Goal: Task Accomplishment & Management: Complete application form

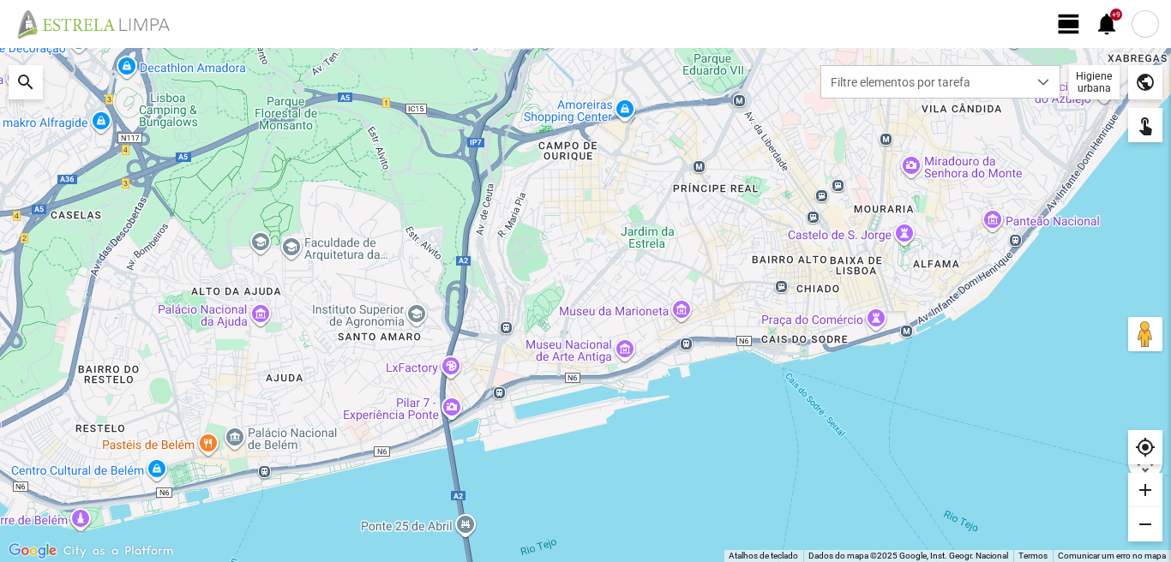
click at [1058, 21] on span "view_day" at bounding box center [1069, 24] width 26 height 26
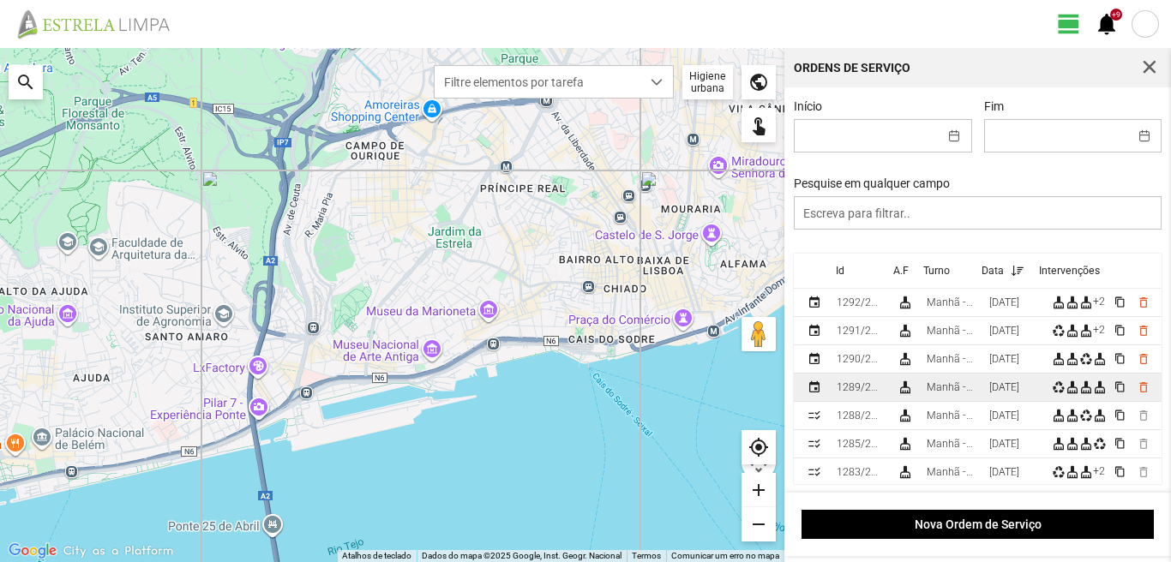
click at [989, 387] on td "[DATE]" at bounding box center [1013, 388] width 63 height 28
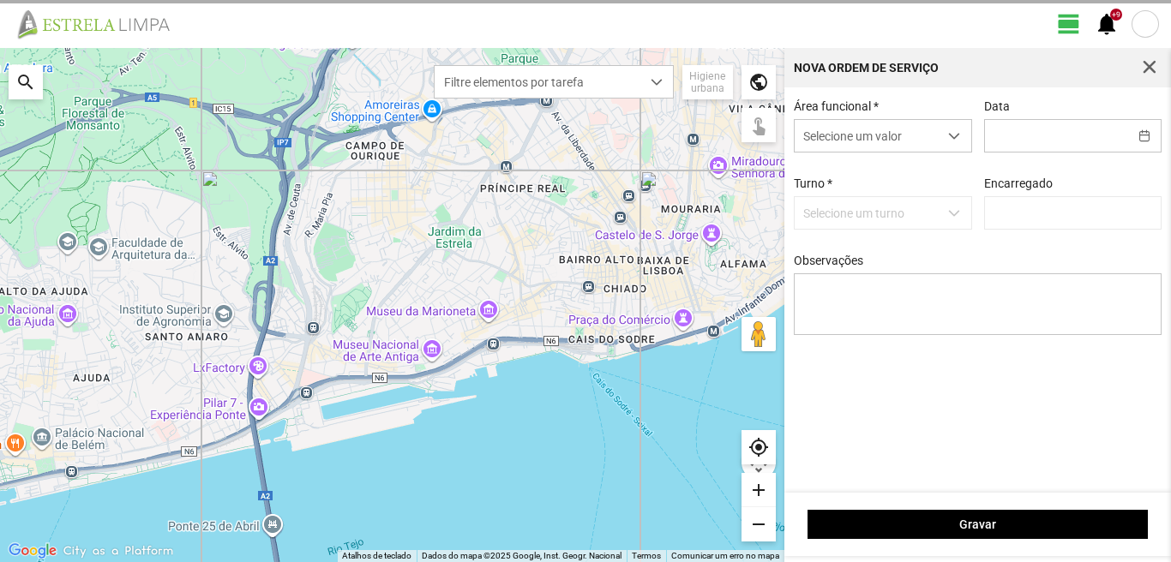
type input "[DATE]"
type textarea "17-44-ferias 25-47-50-descanso Eo38-aniversario ao serviço-6-10-25-36-39-45-49"
type input "[PERSON_NAME]"
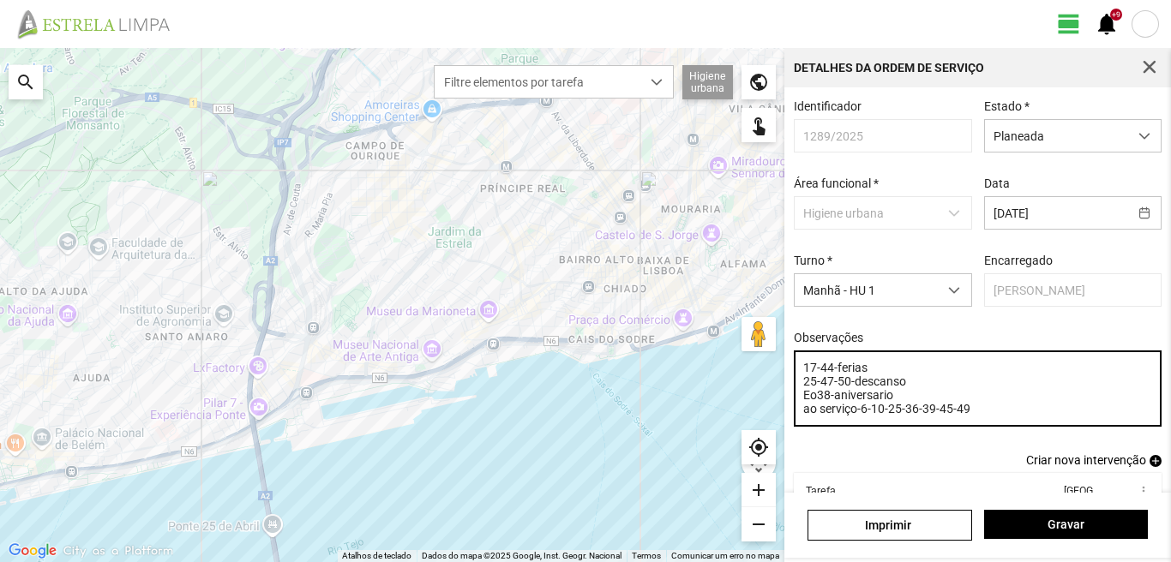
click at [933, 417] on textarea "17-44-ferias 25-47-50-descanso Eo38-aniversario ao serviço-6-10-25-36-39-45-49" at bounding box center [978, 389] width 369 height 76
click at [897, 402] on textarea "17-44-ferias 25-47-50-descanso Eo38-aniversario ao serviço-6-10-25-36-45-49" at bounding box center [978, 389] width 369 height 76
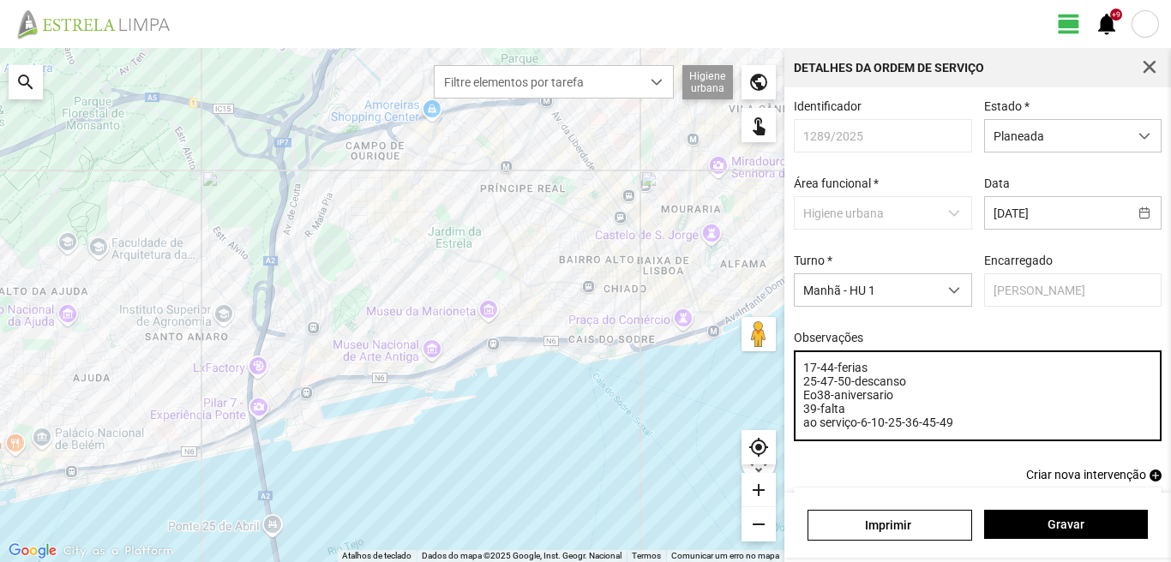
type textarea "17-44-ferias 25-47-50-descanso Eo38-aniversario 39-falta ao serviço-6-10-25-36-…"
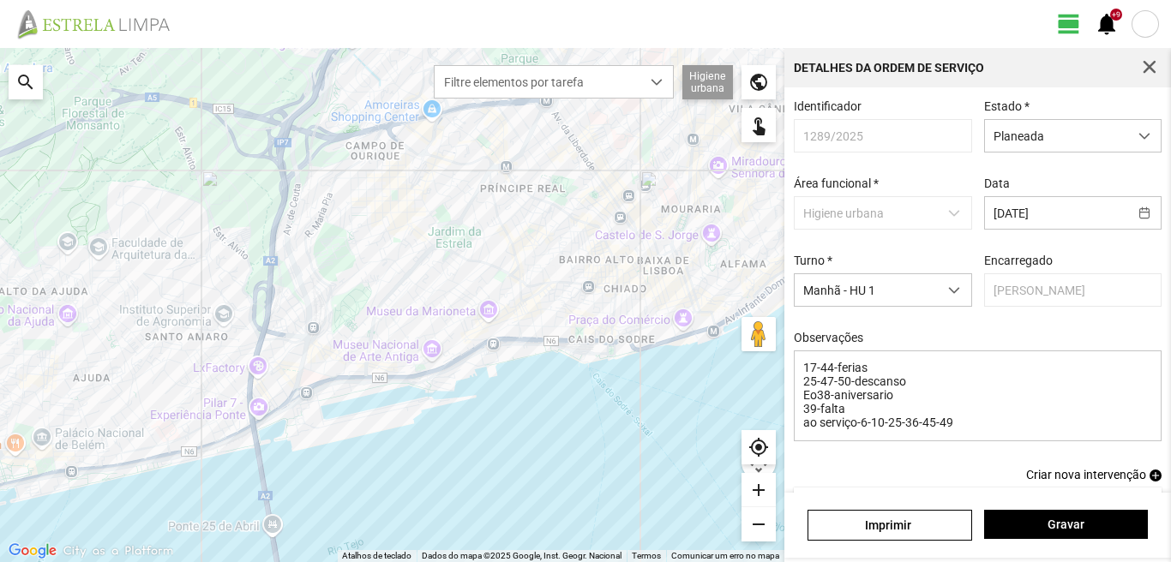
click at [1149, 482] on span "add" at bounding box center [1155, 476] width 12 height 12
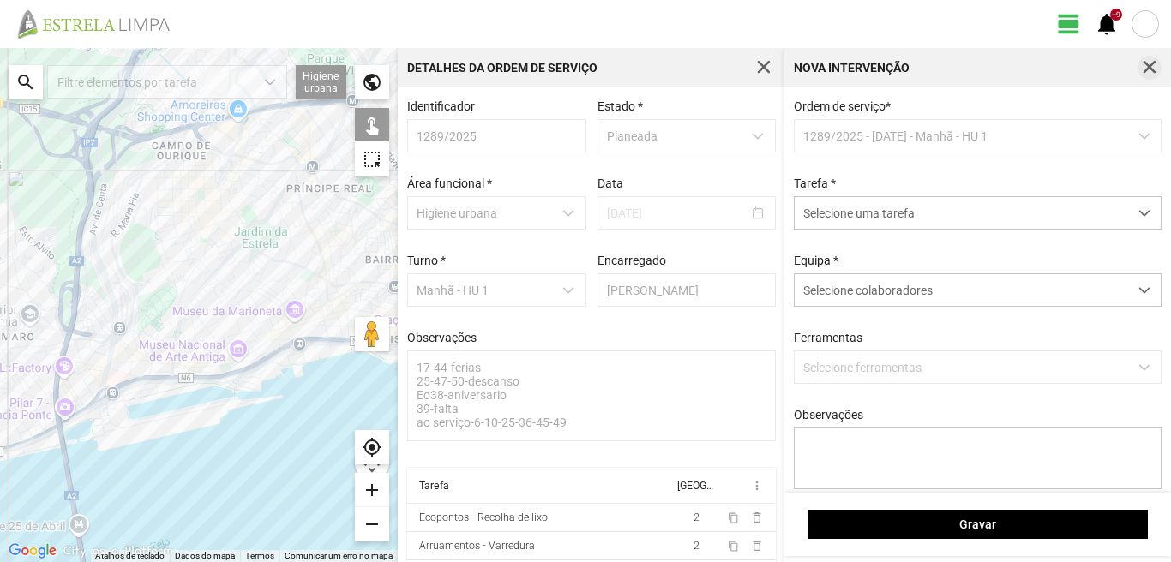
click at [1149, 60] on span "button" at bounding box center [1149, 67] width 15 height 15
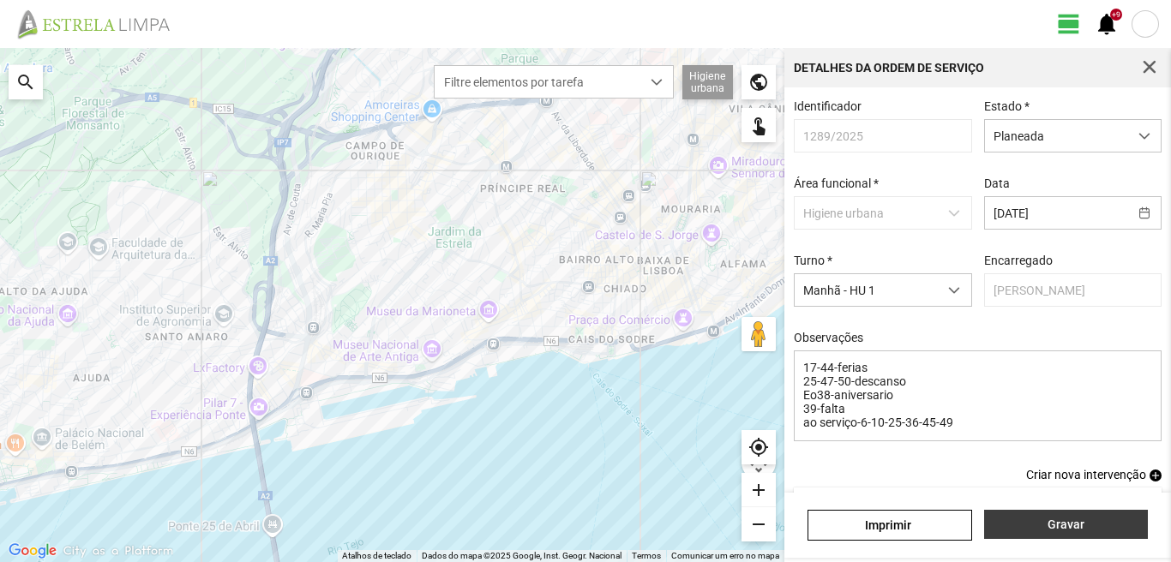
click at [1056, 524] on span "Gravar" at bounding box center [1065, 525] width 146 height 14
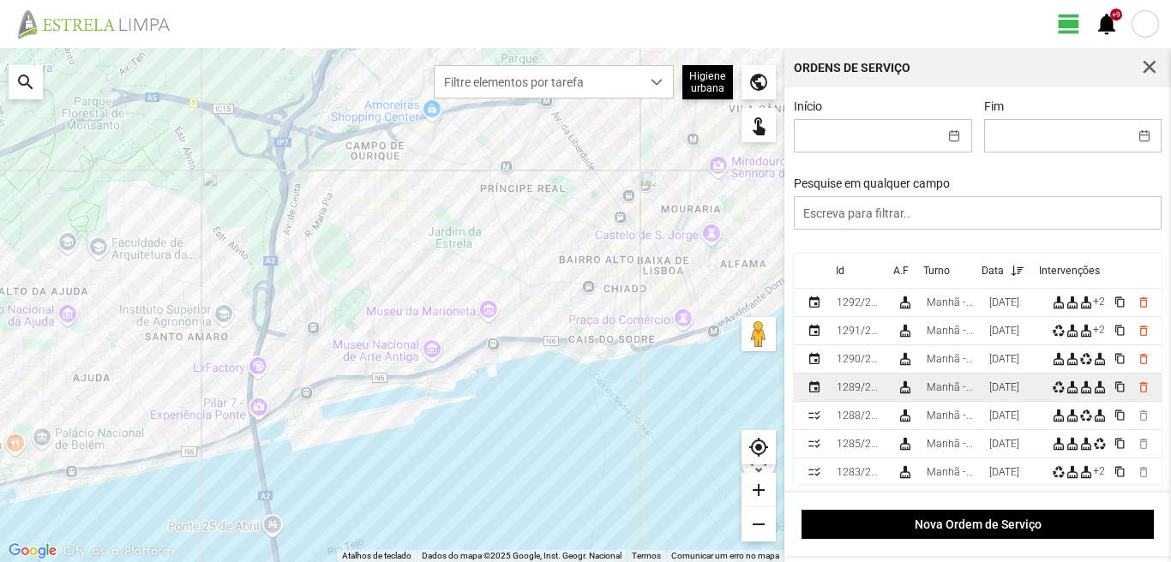
click at [978, 384] on td "Manhã - HU 1" at bounding box center [951, 388] width 63 height 28
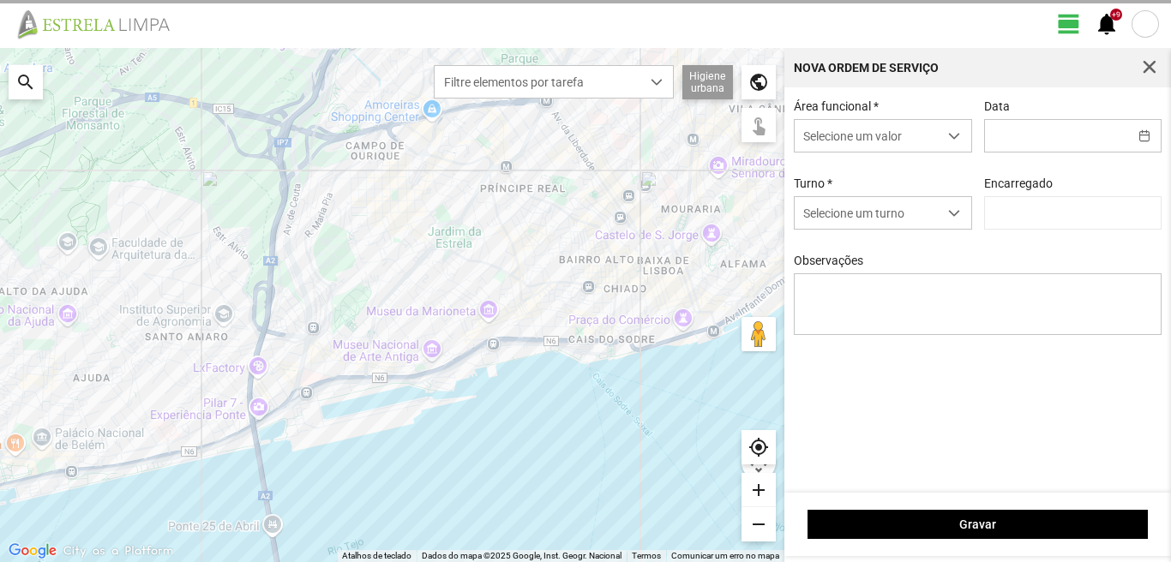
type input "[DATE]"
type textarea "17-44-ferias 25-47-50-descanso Eo38-aniversario 39-falta ao serviço-6-10-25-36-…"
type input "[PERSON_NAME]"
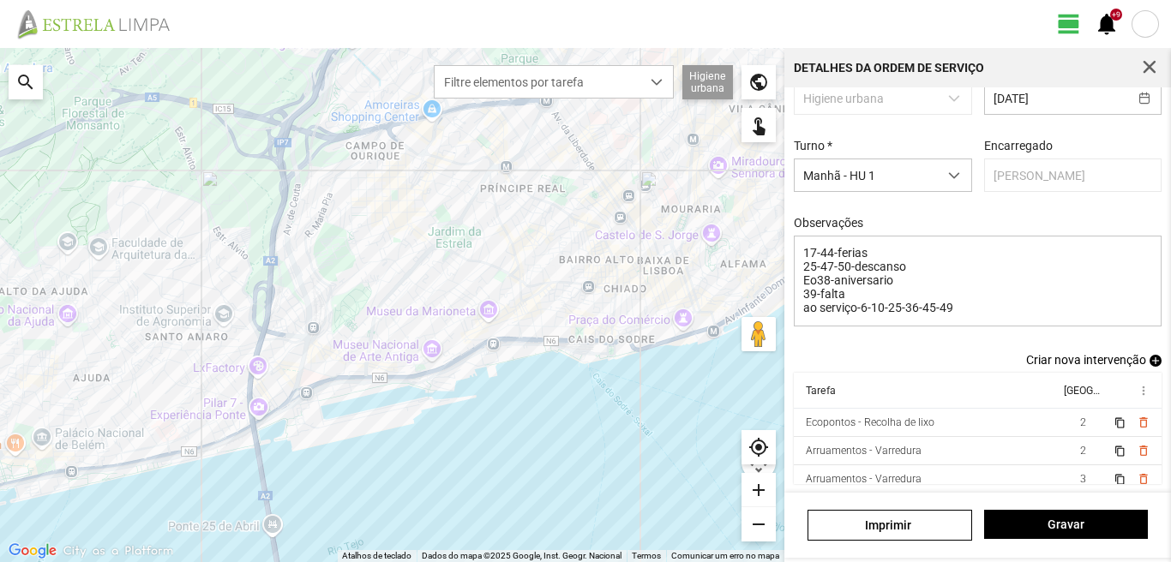
scroll to position [123, 0]
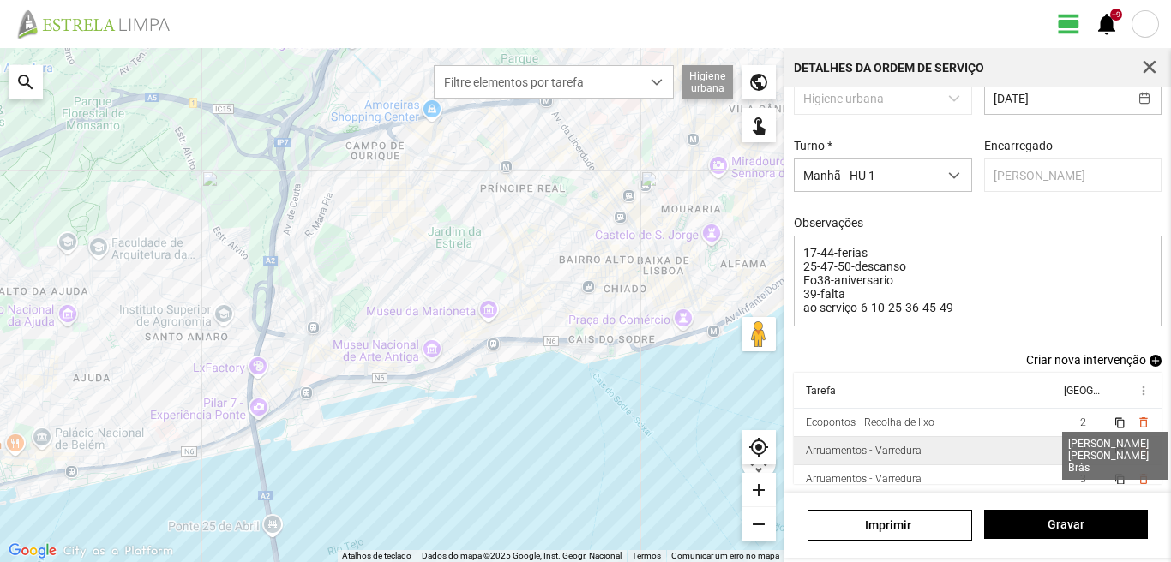
click at [1080, 450] on span "2" at bounding box center [1083, 451] width 6 height 12
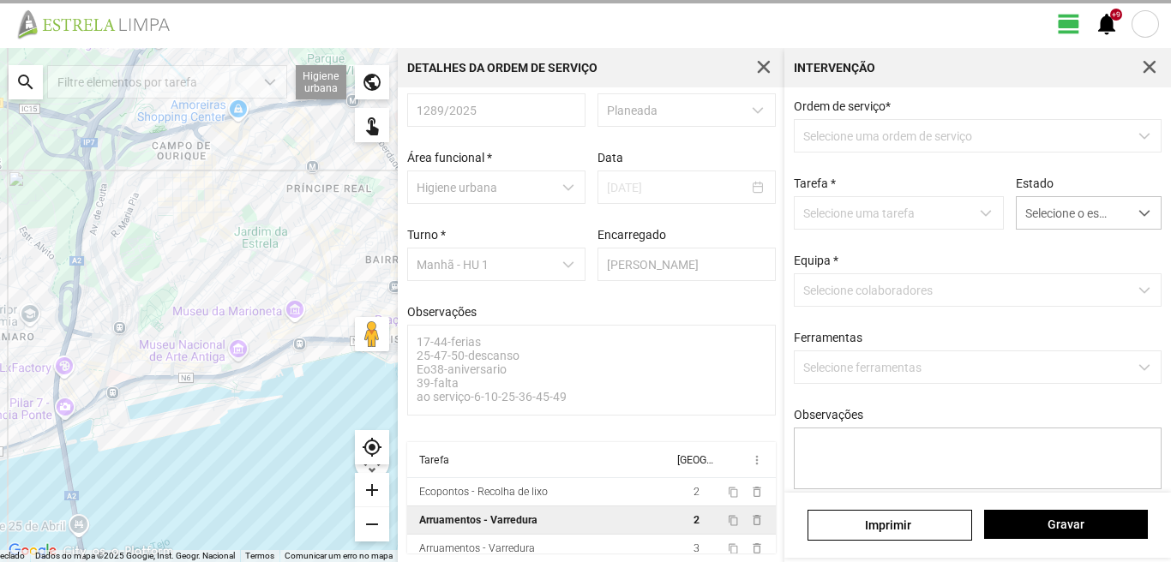
scroll to position [33, 0]
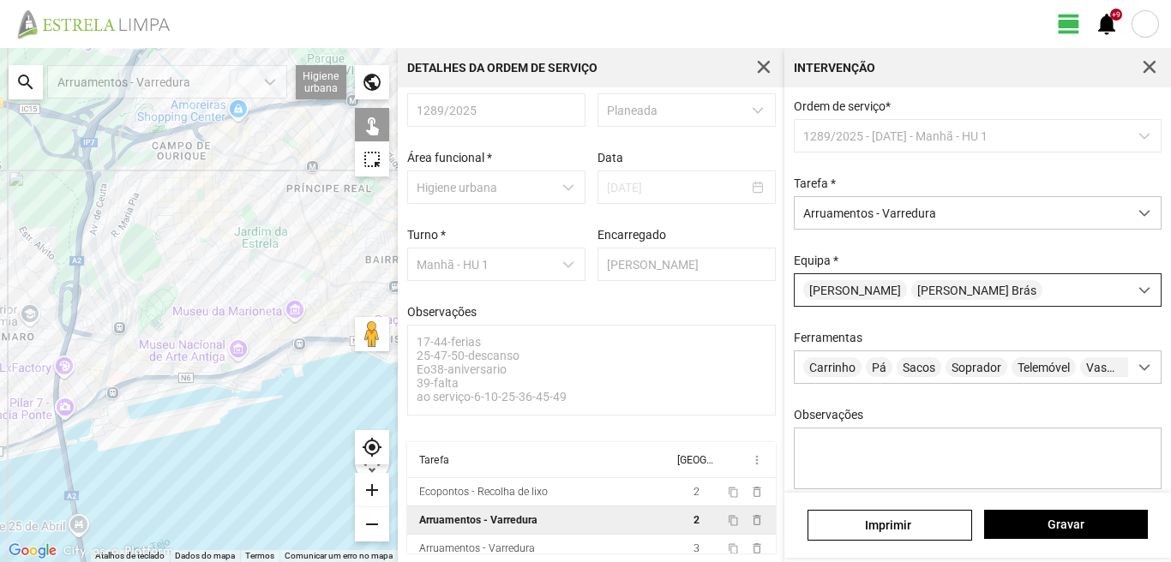
click at [884, 289] on span "[PERSON_NAME]" at bounding box center [855, 290] width 104 height 20
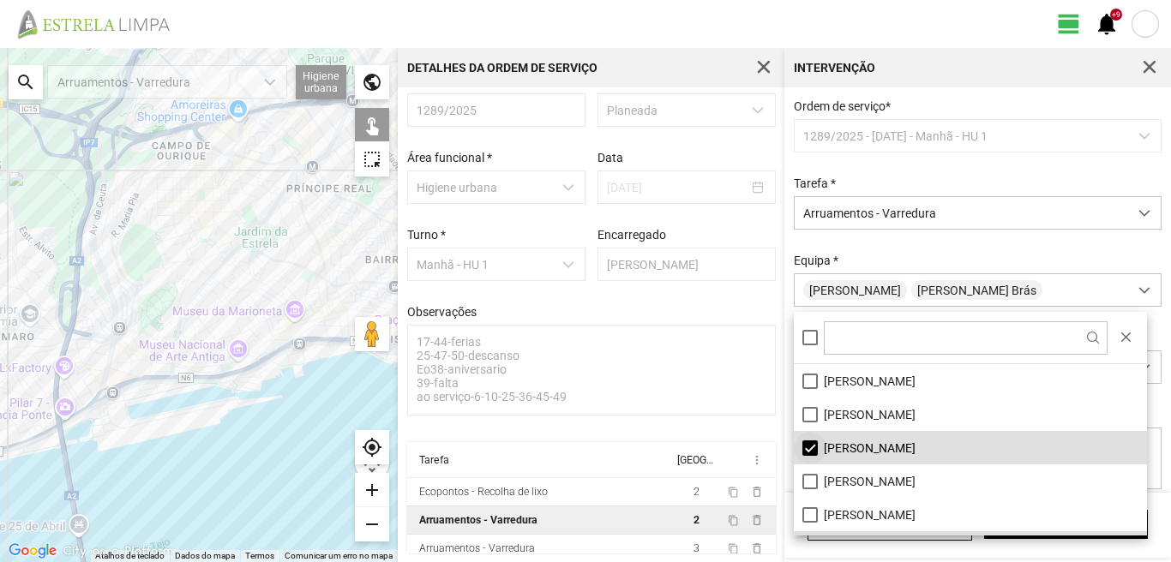
click at [807, 447] on li "[PERSON_NAME]" at bounding box center [970, 447] width 353 height 33
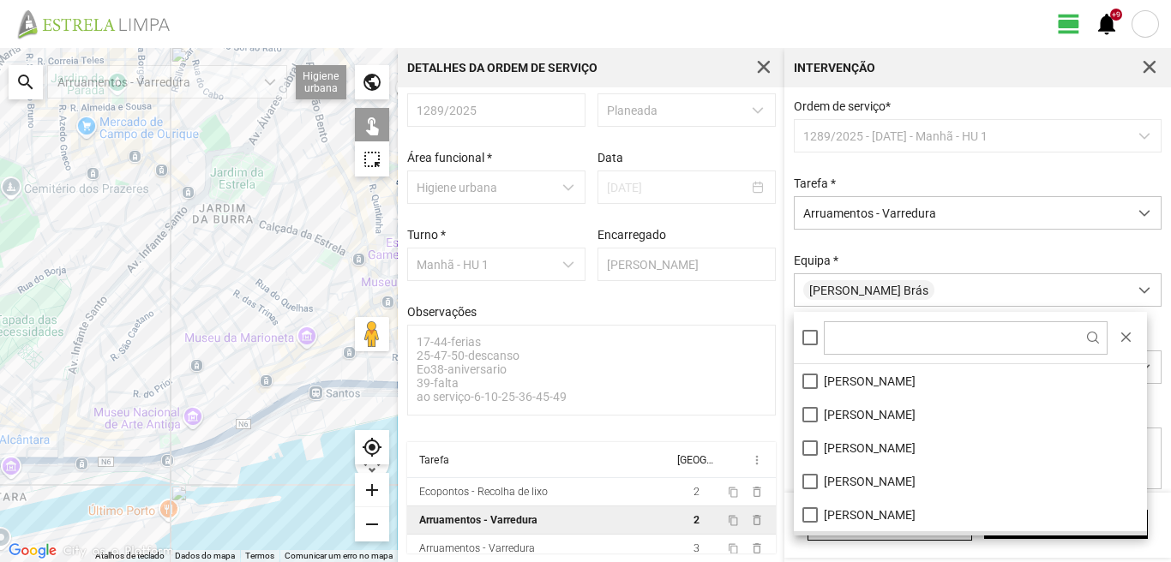
click at [269, 292] on div at bounding box center [199, 305] width 398 height 514
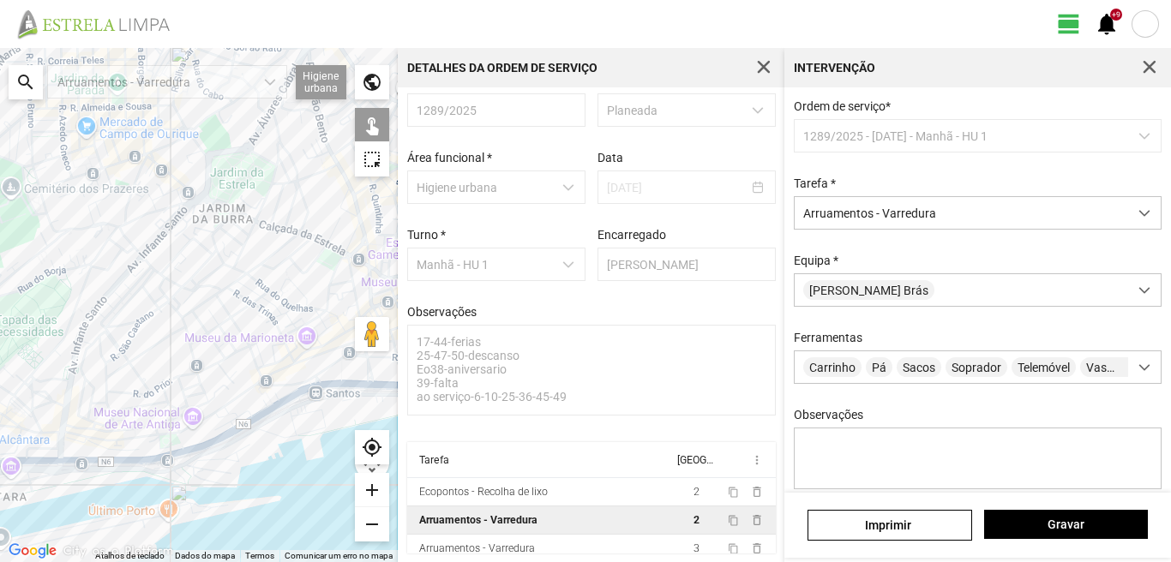
click at [269, 292] on div at bounding box center [199, 305] width 398 height 514
click at [1064, 522] on span "Gravar" at bounding box center [1065, 525] width 146 height 14
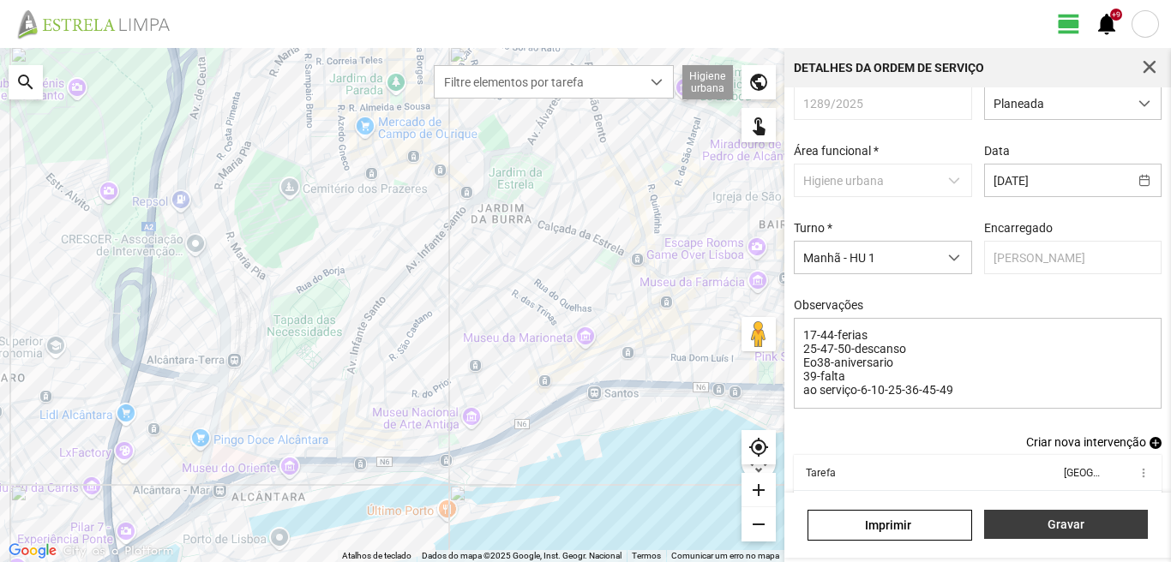
click at [1045, 531] on span "Gravar" at bounding box center [1065, 525] width 146 height 14
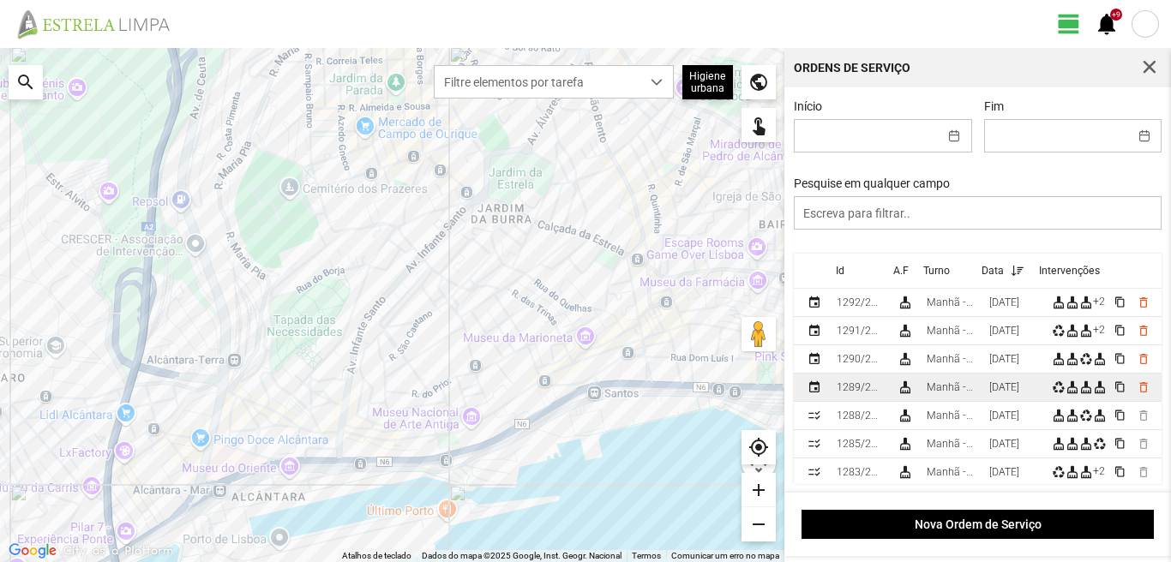
click at [998, 389] on div "[DATE]" at bounding box center [1004, 387] width 30 height 12
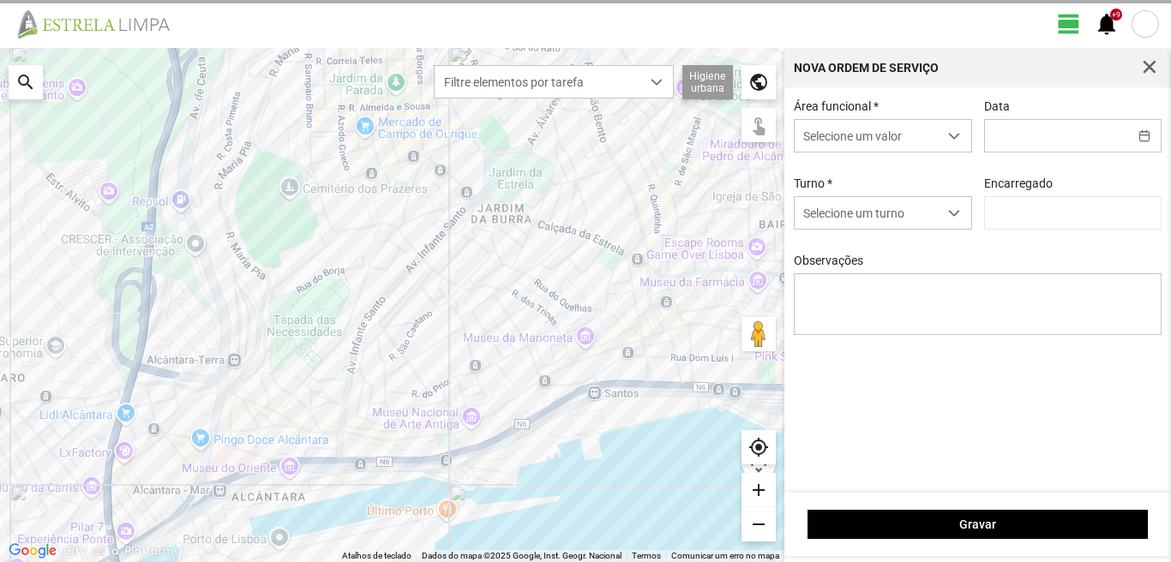
type input "[DATE]"
type textarea "17-44-ferias 25-47-50-descanso Eo38-aniversario 39-falta ao serviço-6-10-25-36-…"
type input "[PERSON_NAME]"
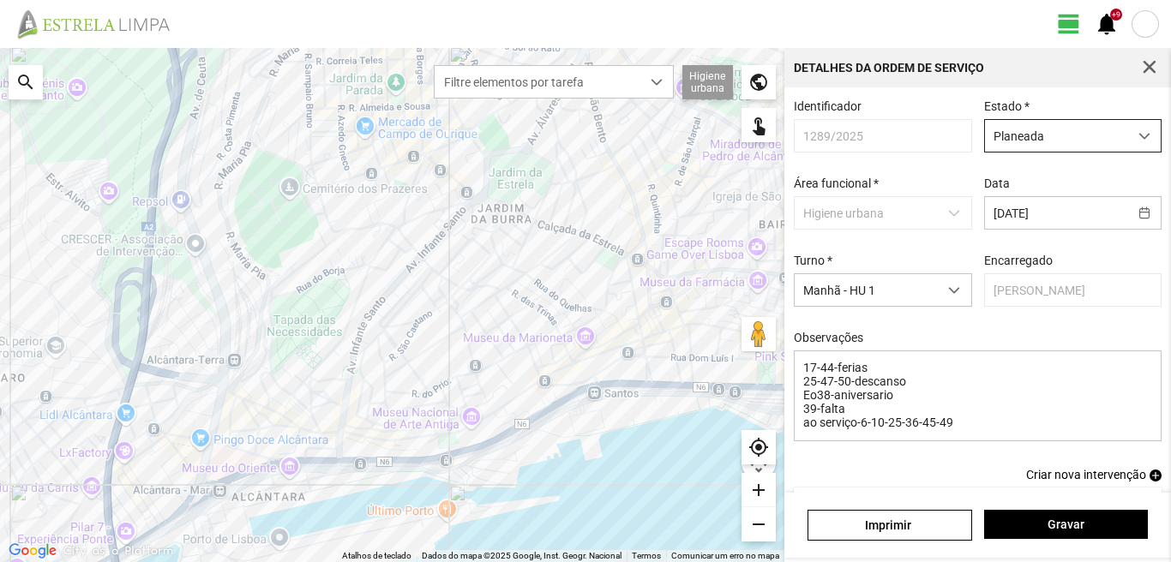
click at [1009, 145] on span "Planeada" at bounding box center [1056, 136] width 143 height 32
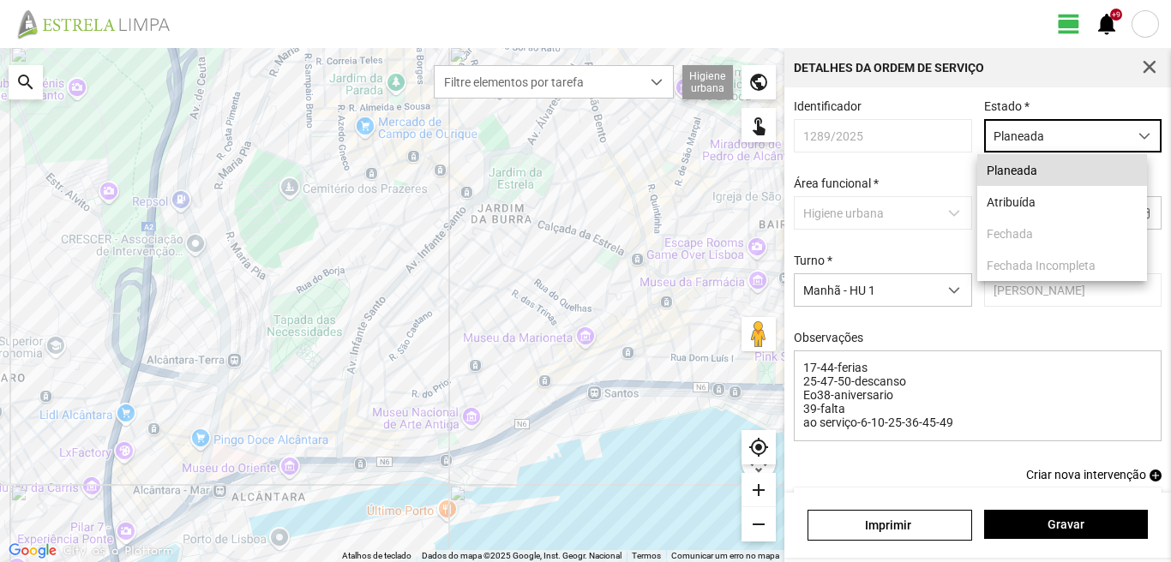
scroll to position [9, 76]
click at [1000, 210] on li "Atribuída" at bounding box center [1062, 202] width 170 height 32
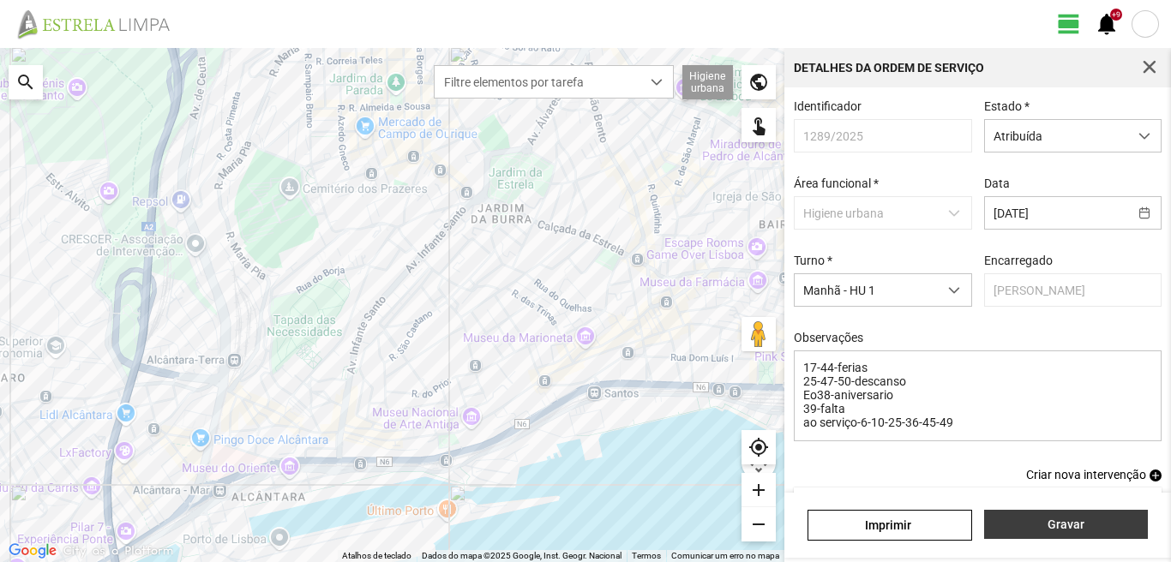
click at [1011, 525] on span "Gravar" at bounding box center [1065, 525] width 146 height 14
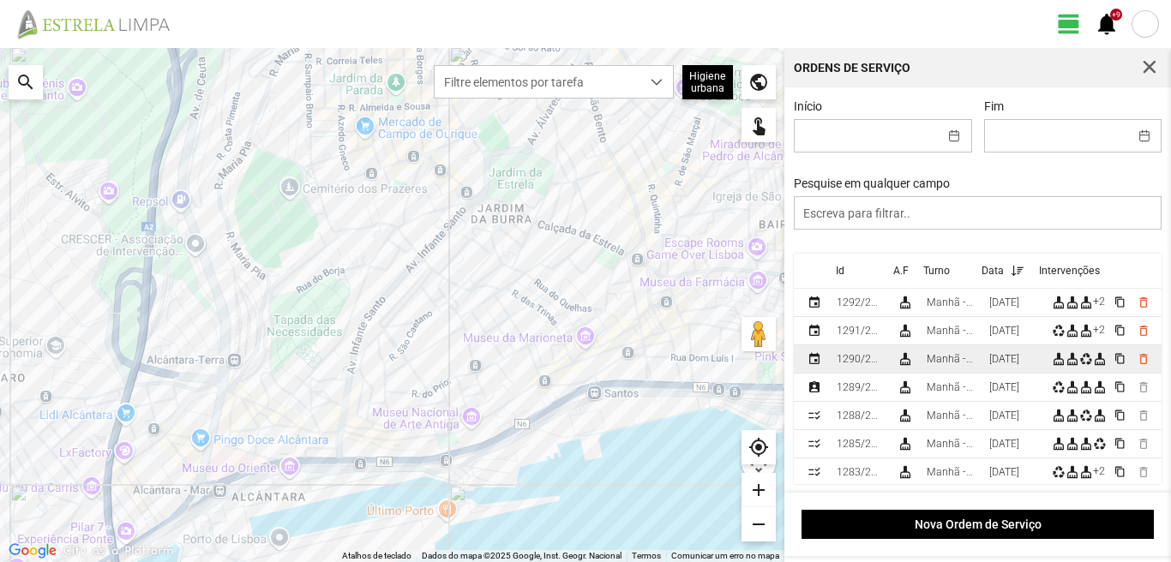
click at [995, 361] on div "[DATE]" at bounding box center [1004, 359] width 30 height 12
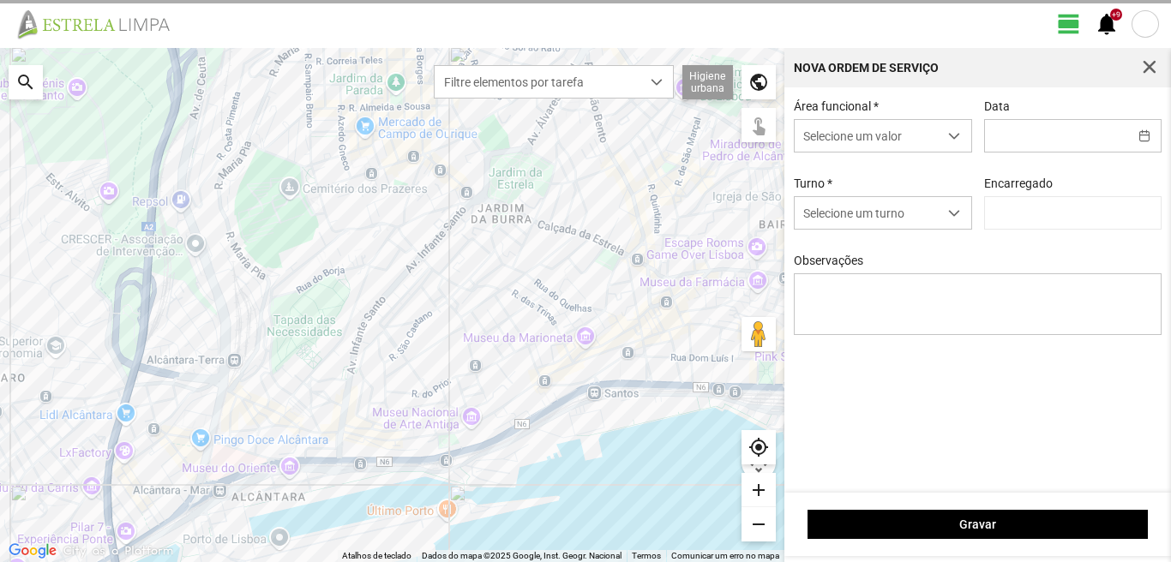
type input "[DATE]"
type input "[PERSON_NAME]"
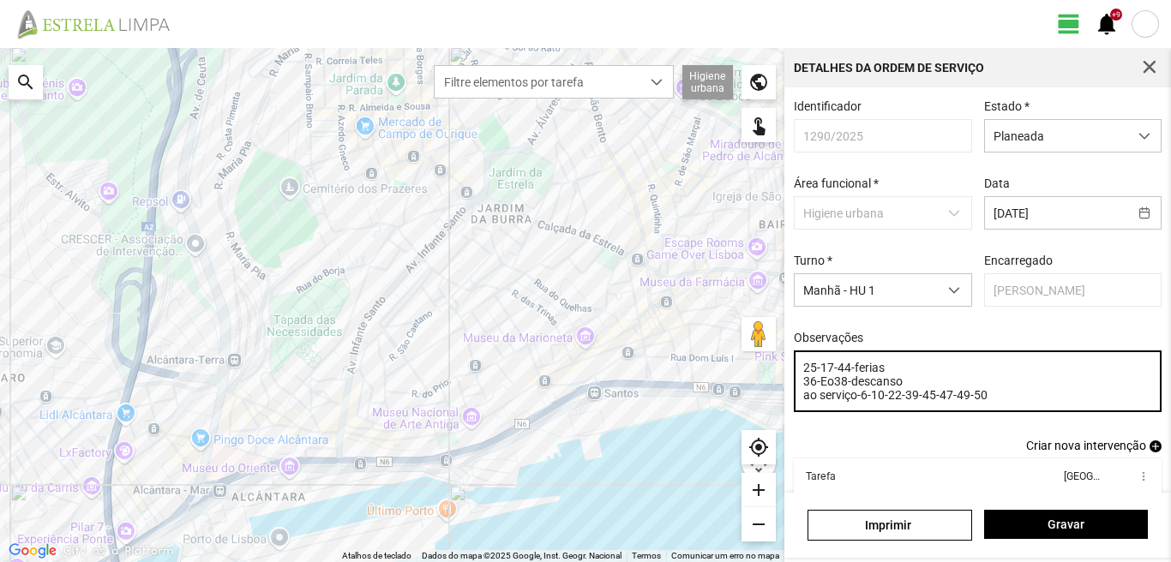
click at [934, 403] on textarea "25-17-44-ferias 36-Eo38-descanso ao serviço-6-10-22-39-45-47-49-50" at bounding box center [978, 382] width 369 height 62
click at [904, 388] on textarea "25-17-44-ferias 36-Eo38-descanso ao serviço-6-10-22--47-49-50" at bounding box center [978, 382] width 369 height 62
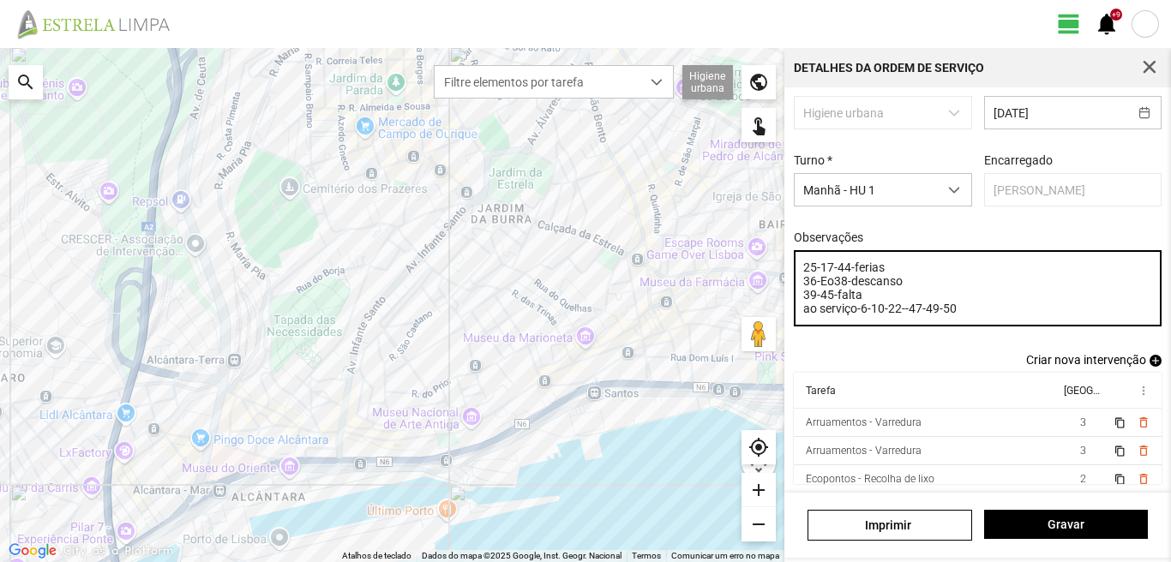
scroll to position [108, 0]
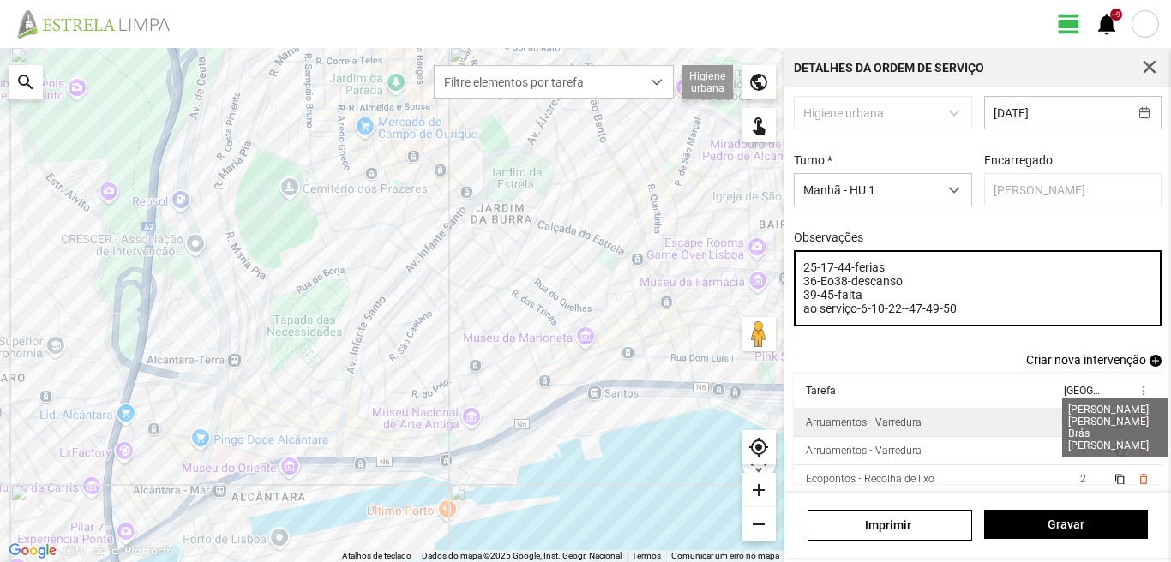
type textarea "25-17-44-ferias 36-Eo38-descanso 39-45-falta ao serviço-6-10-22--47-49-50"
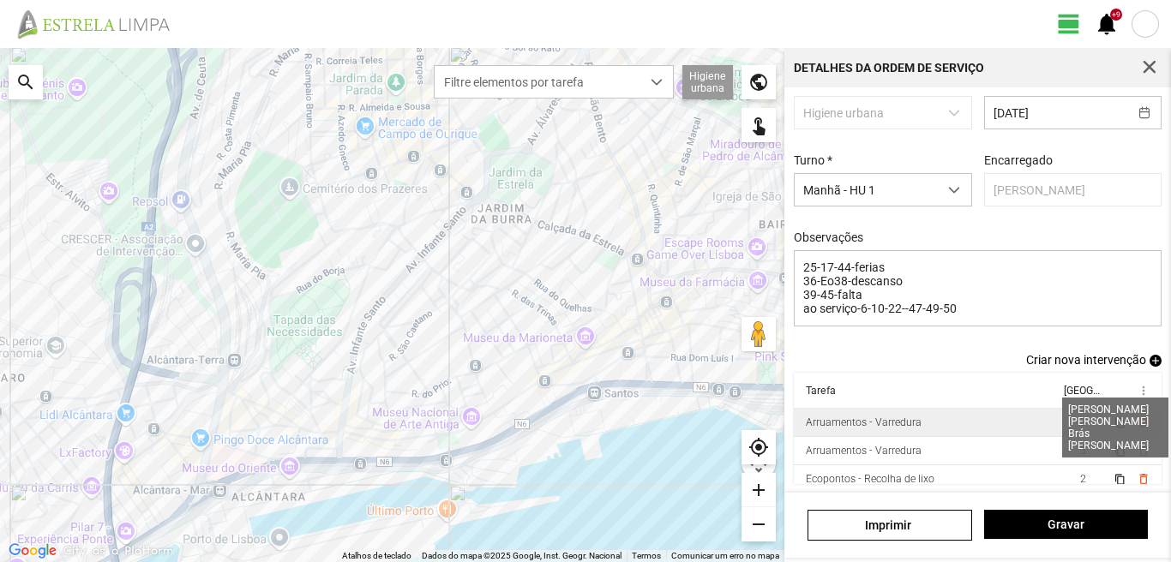
click at [1080, 428] on span "3" at bounding box center [1083, 423] width 6 height 12
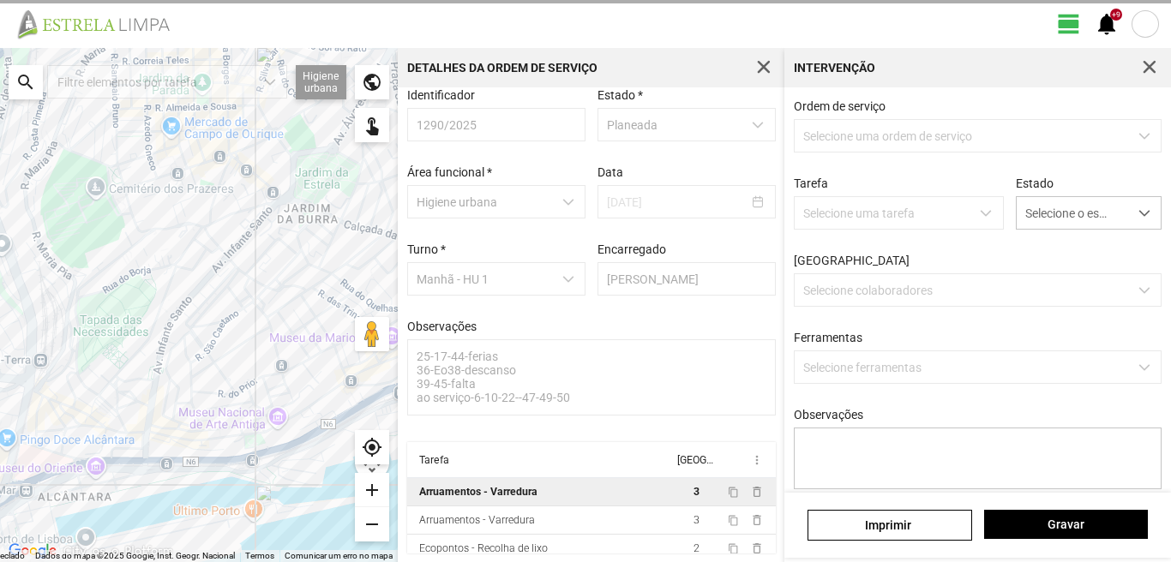
scroll to position [18, 0]
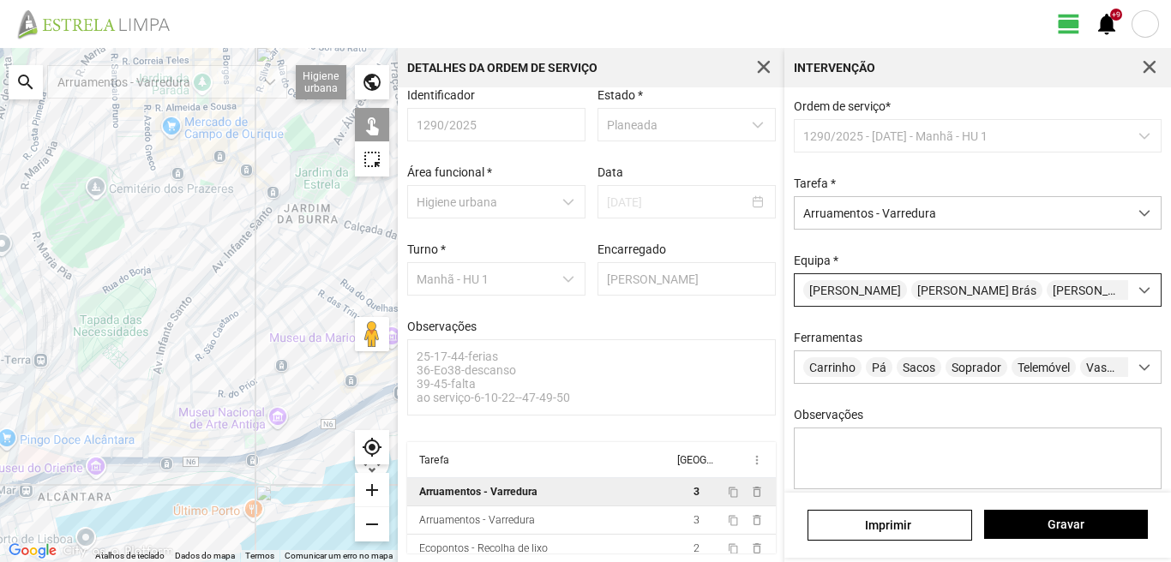
click at [1062, 292] on div "[PERSON_NAME] Brás [PERSON_NAME]" at bounding box center [961, 290] width 333 height 32
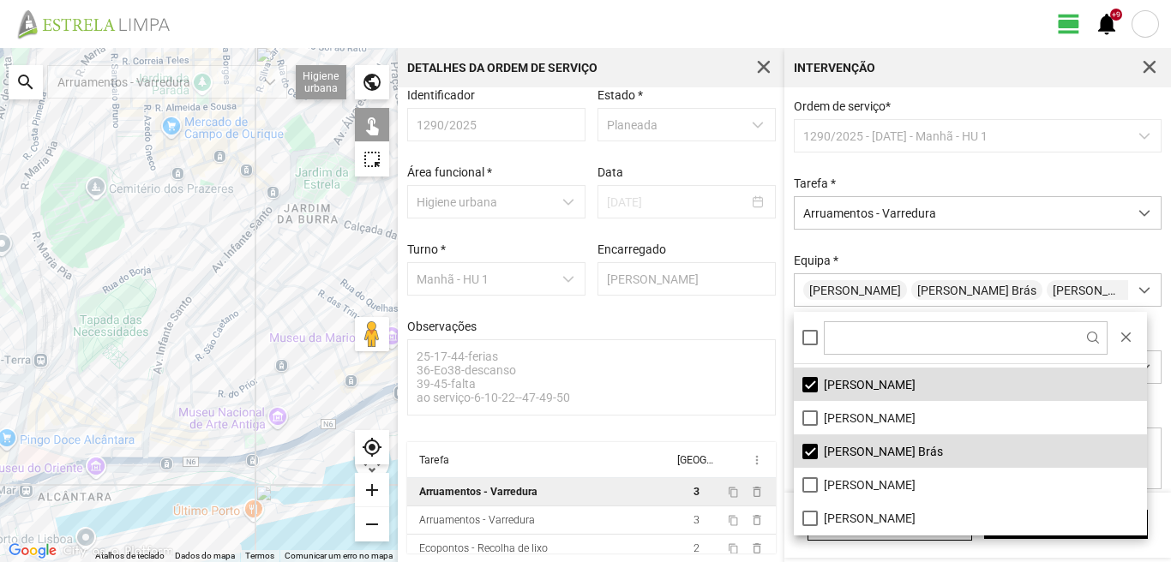
scroll to position [230, 0]
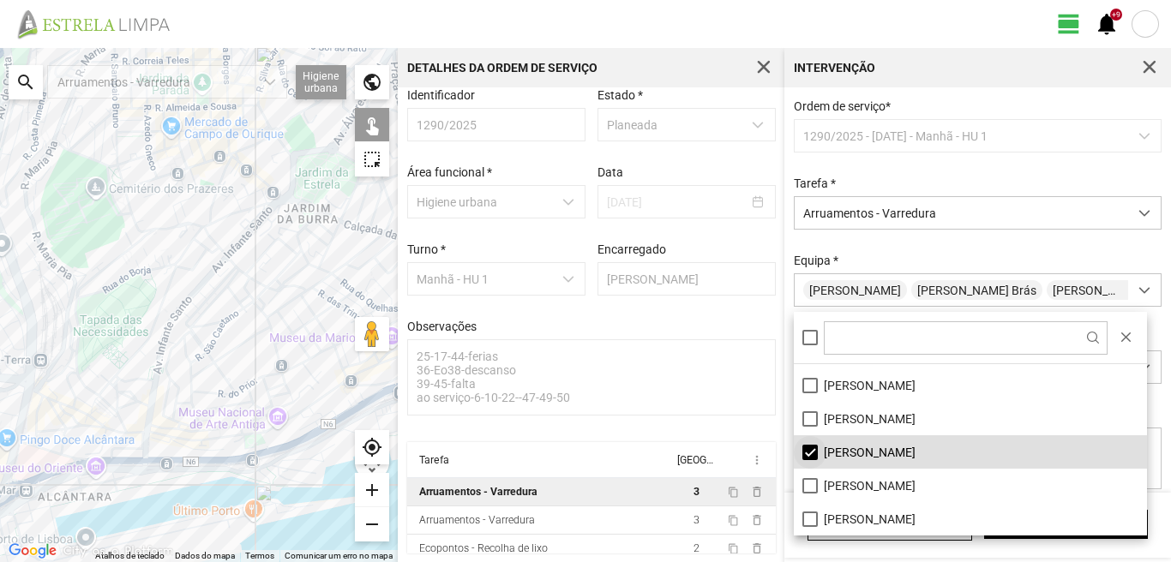
click at [814, 450] on li "[PERSON_NAME]" at bounding box center [970, 451] width 353 height 33
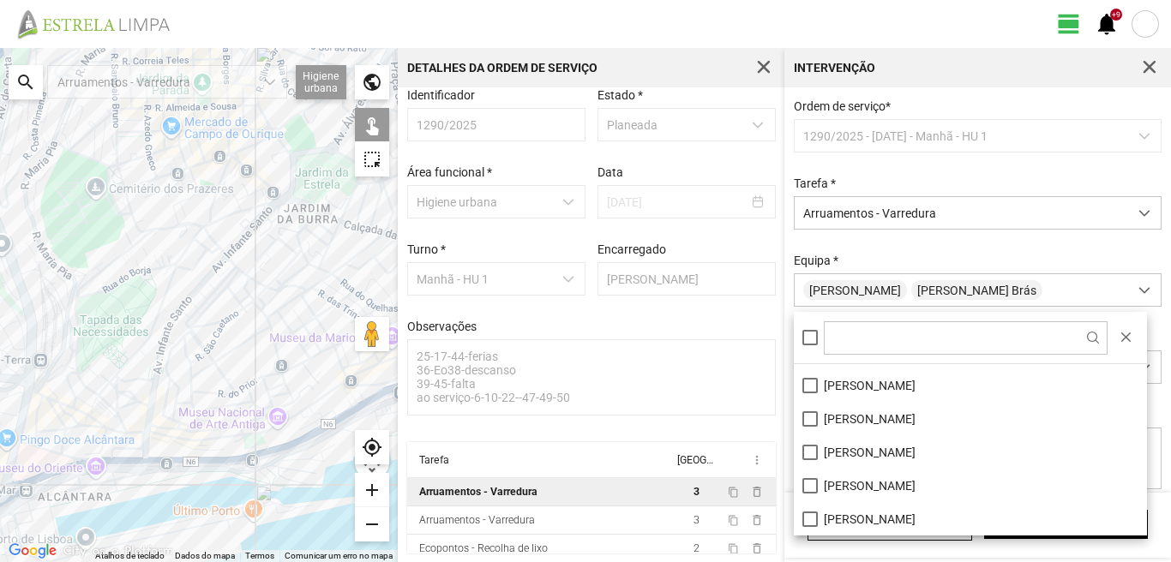
click at [292, 180] on div at bounding box center [199, 305] width 398 height 514
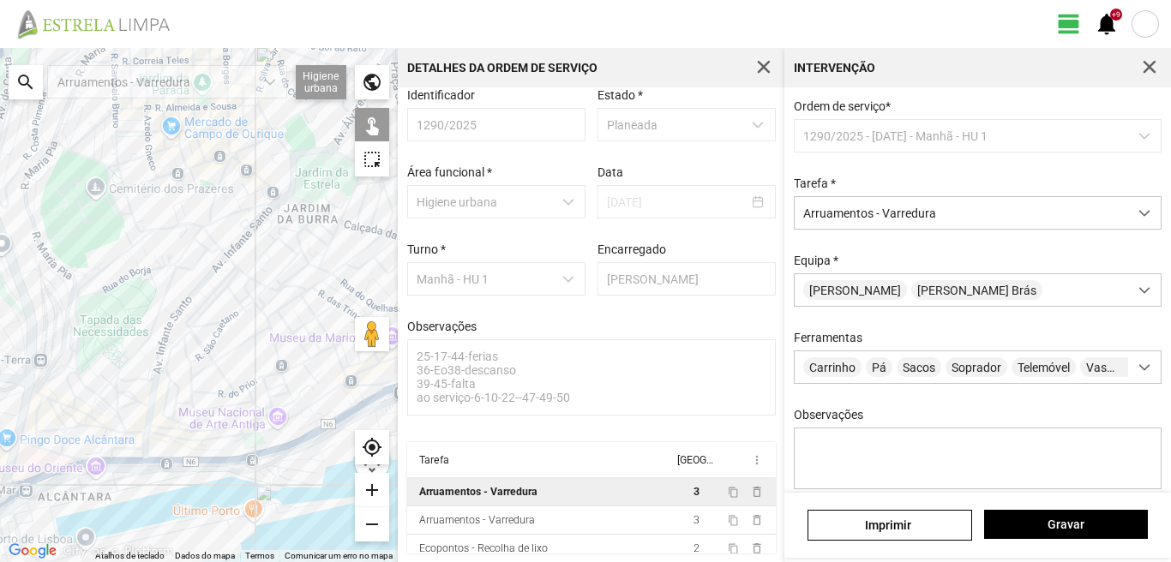
click at [292, 180] on div at bounding box center [199, 305] width 398 height 514
click at [1070, 516] on button "Gravar" at bounding box center [1066, 524] width 164 height 29
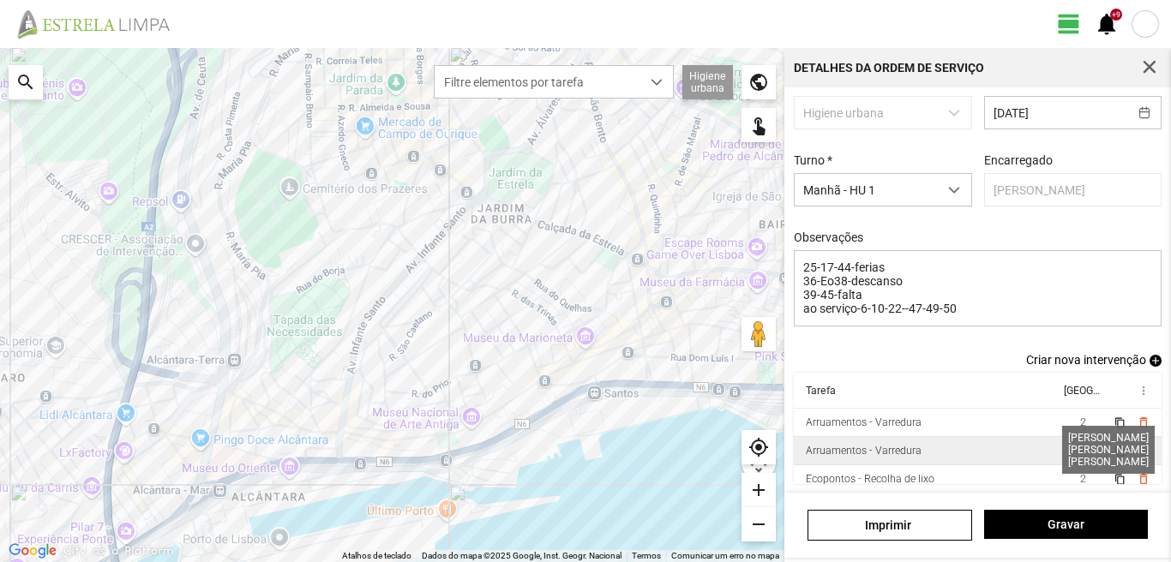
click at [1080, 446] on span "3" at bounding box center [1083, 451] width 6 height 12
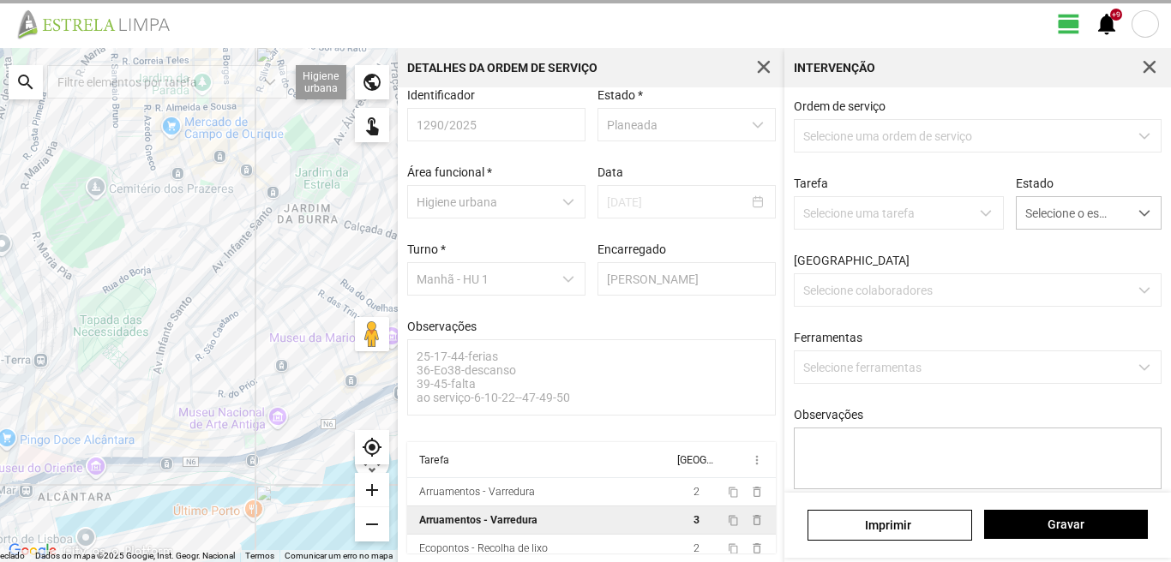
scroll to position [18, 0]
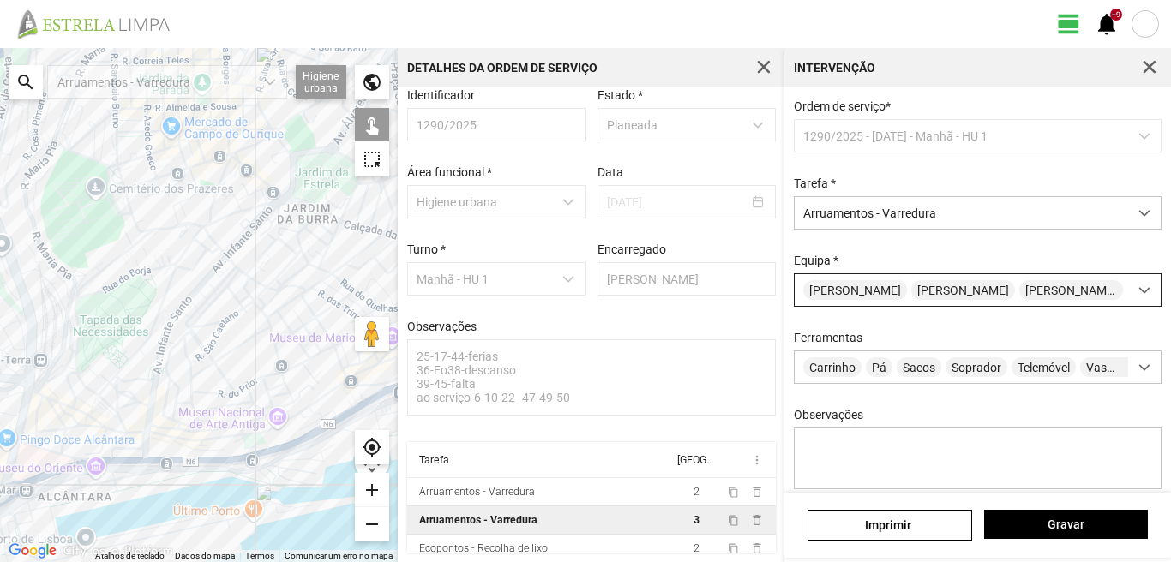
click at [889, 300] on span "[PERSON_NAME]" at bounding box center [855, 290] width 104 height 20
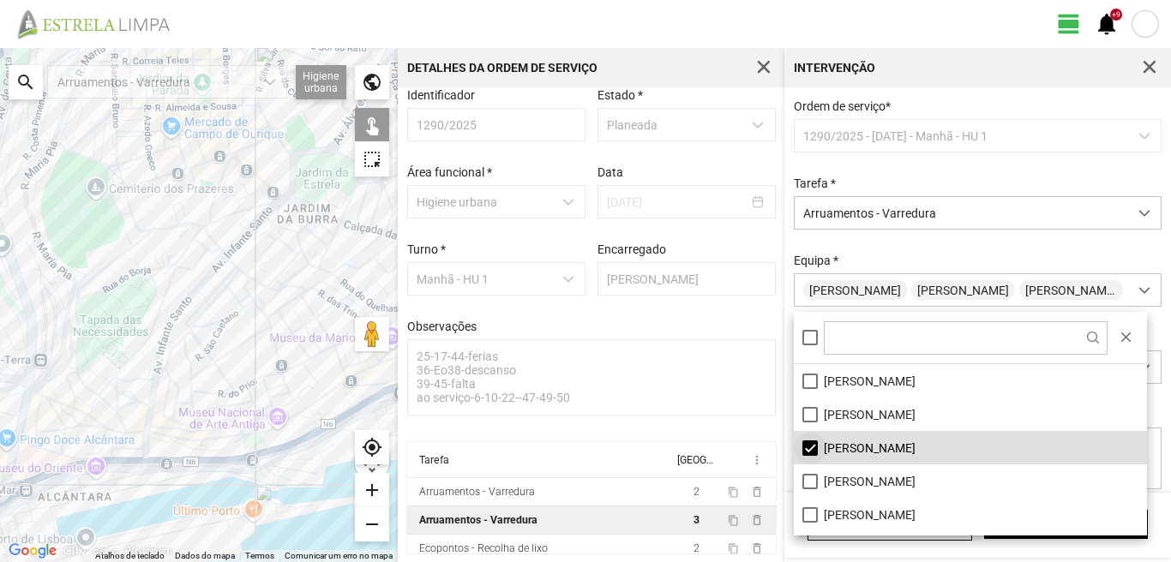
click at [811, 451] on li "[PERSON_NAME]" at bounding box center [970, 447] width 353 height 33
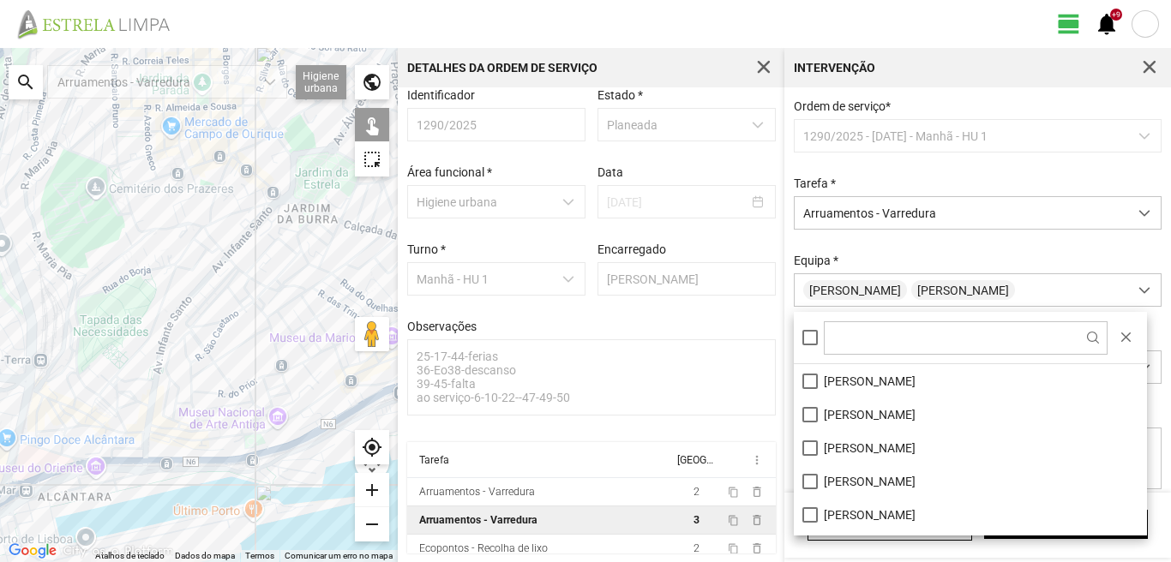
click at [363, 393] on div at bounding box center [199, 305] width 398 height 514
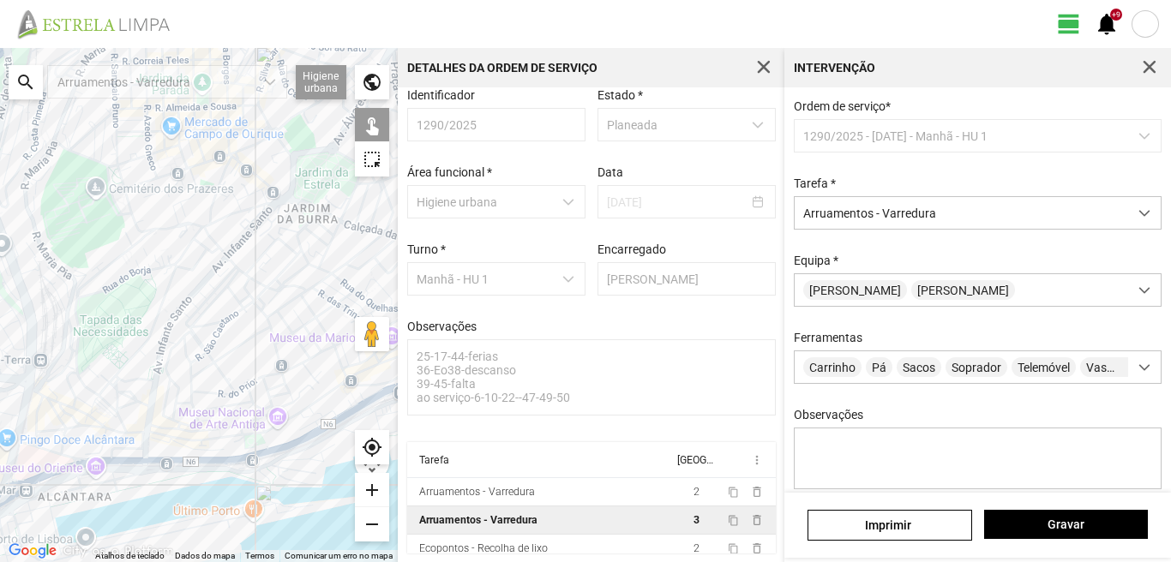
click at [363, 393] on div at bounding box center [199, 305] width 398 height 514
click at [1067, 529] on span "Gravar" at bounding box center [1065, 525] width 146 height 14
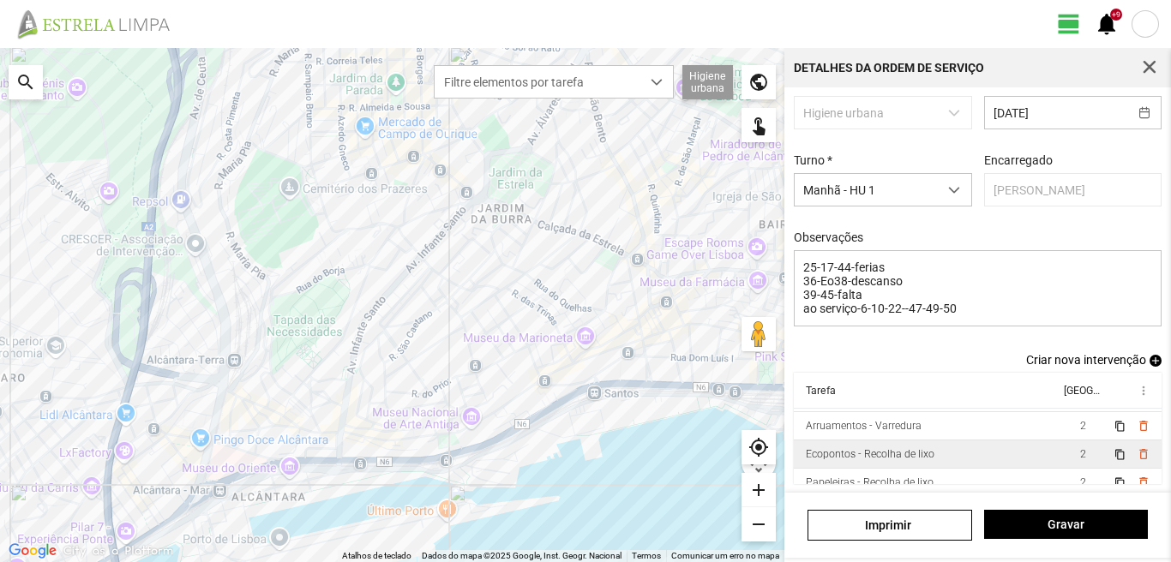
scroll to position [38, 0]
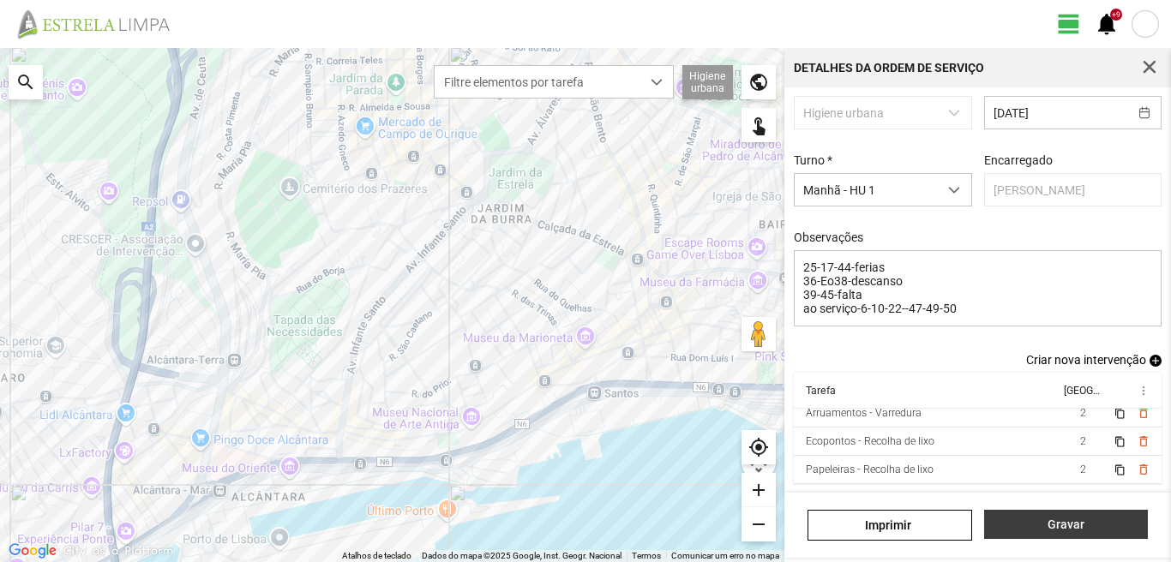
click at [1101, 524] on span "Gravar" at bounding box center [1065, 525] width 146 height 14
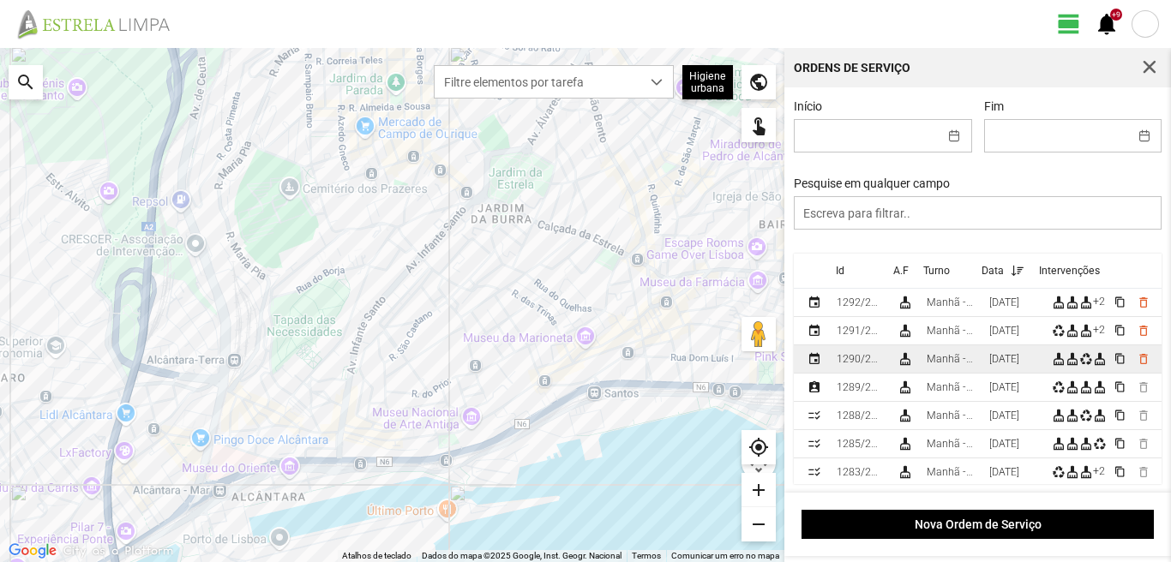
click at [995, 357] on div "[DATE]" at bounding box center [1004, 359] width 30 height 12
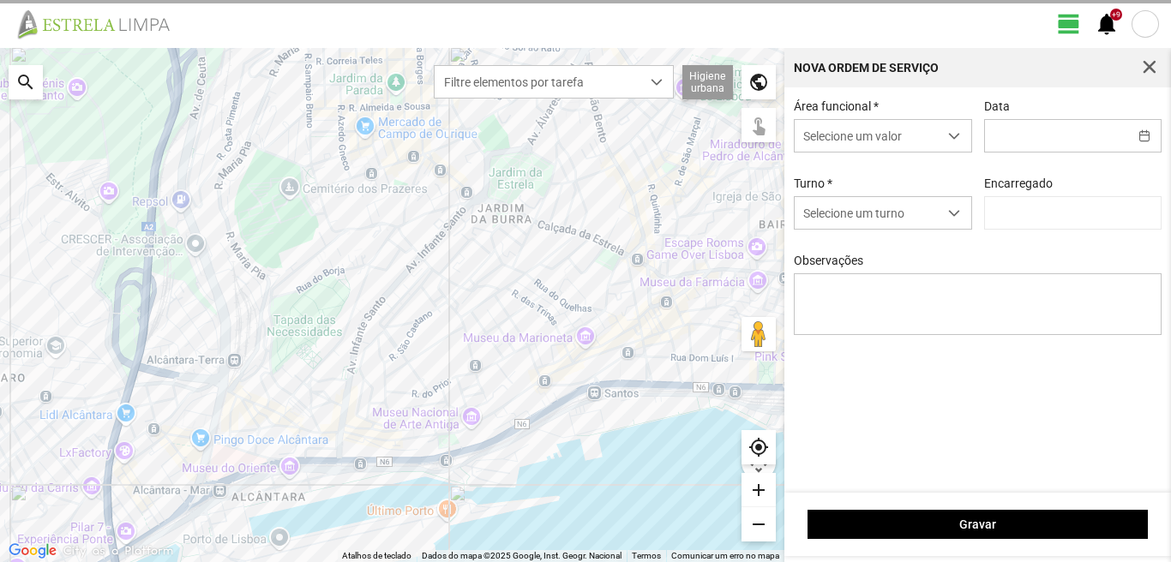
type input "[DATE]"
type textarea "25-17-44-ferias 36-Eo38-descanso 39-45-falta ao serviço-6-10-22--47-49-50"
type input "[PERSON_NAME]"
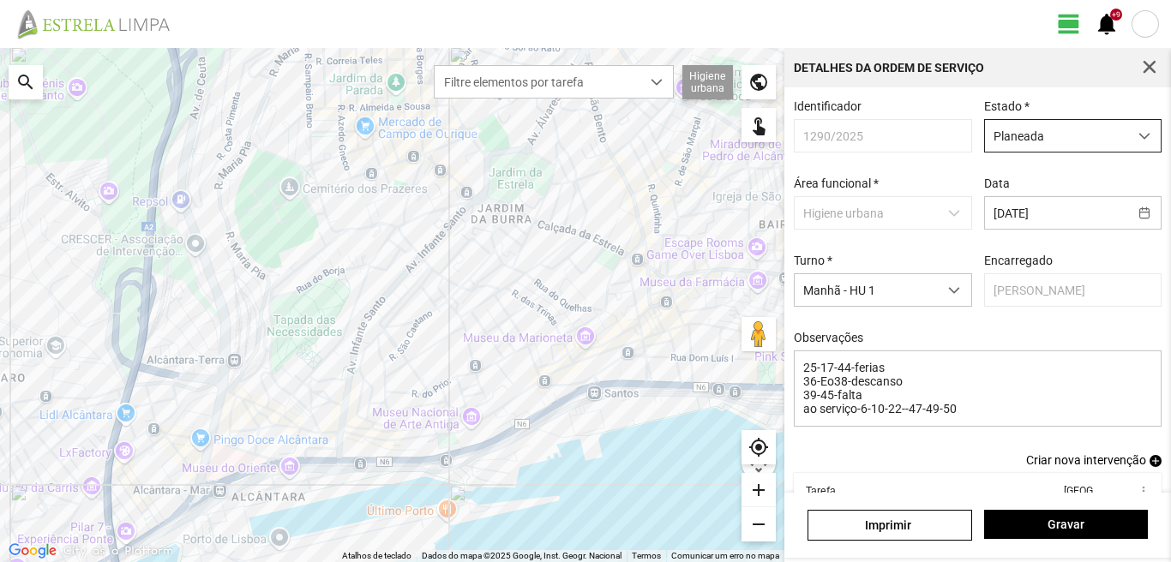
click at [1003, 137] on span "Planeada" at bounding box center [1056, 136] width 143 height 32
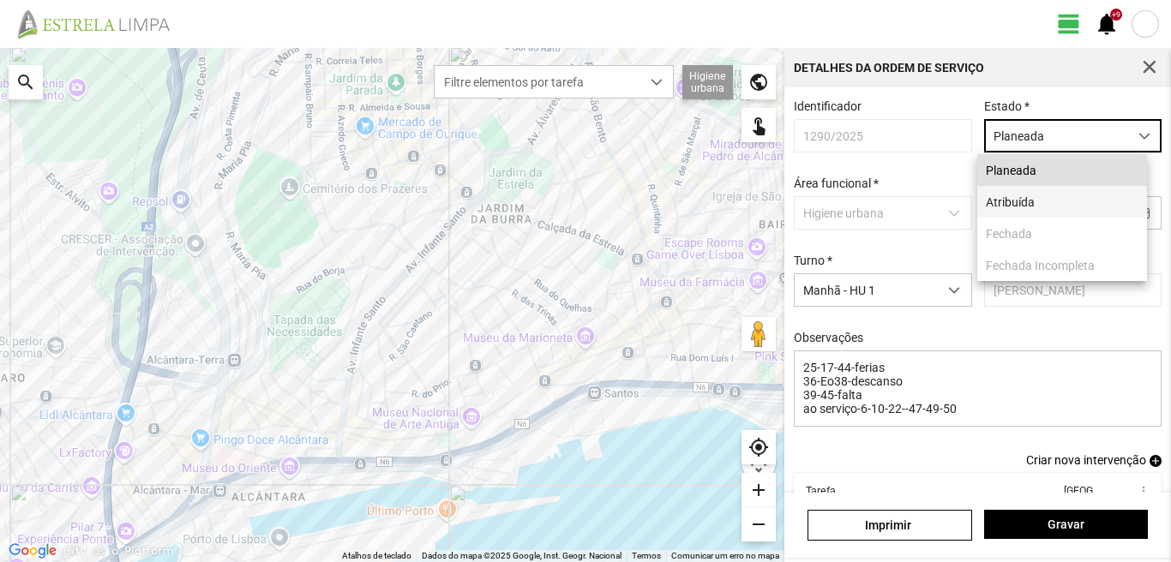
click at [1002, 204] on li "Atribuída" at bounding box center [1062, 202] width 170 height 32
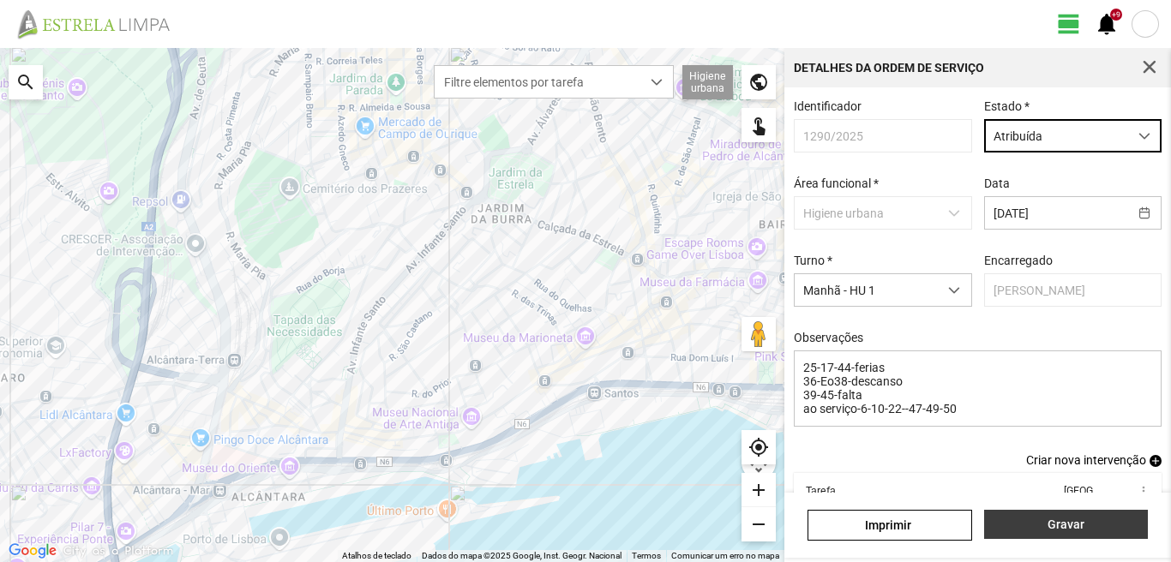
click at [1039, 520] on span "Gravar" at bounding box center [1065, 525] width 146 height 14
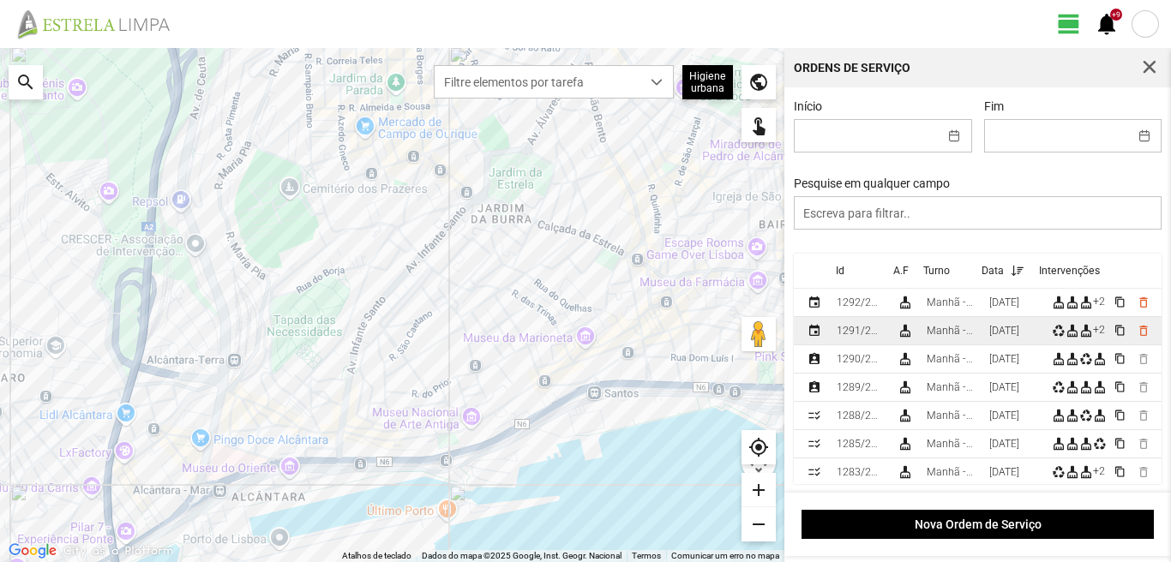
click at [1006, 327] on td "[DATE]" at bounding box center [1013, 331] width 63 height 28
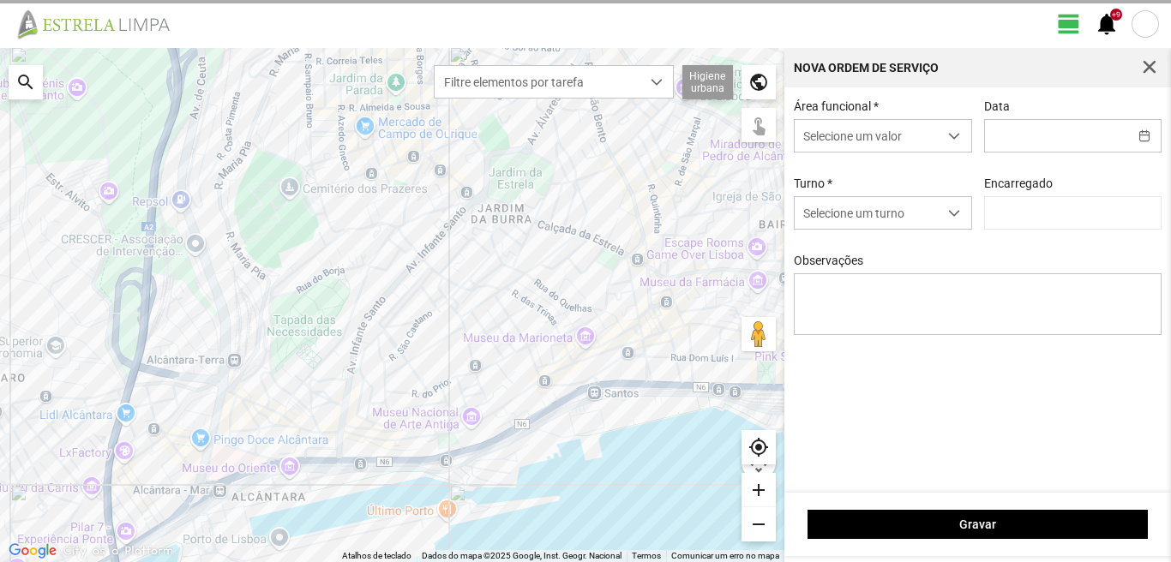
type input "[DATE]"
type textarea "17-25-44-ferias ao serviço-6-10-22-36-39-45-47-49-50"
type input "[PERSON_NAME]"
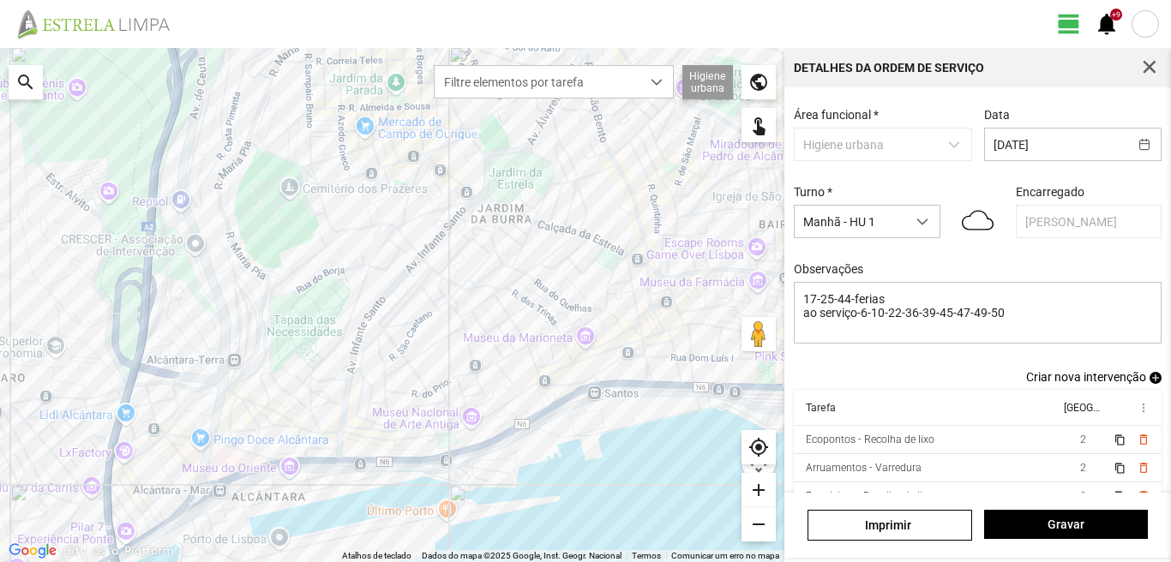
scroll to position [93, 0]
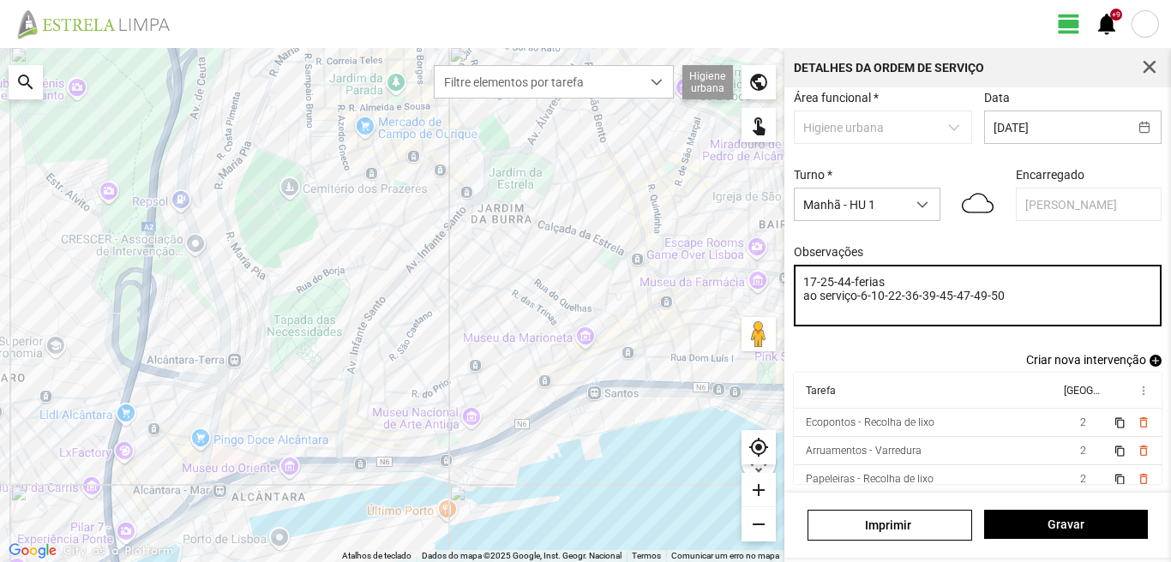
click at [985, 296] on textarea "17-25-44-ferias ao serviço-6-10-22-36-39-45-47-49-50" at bounding box center [978, 296] width 369 height 62
click at [886, 279] on textarea "17-25-44-ferias ao serviço-6-10-22-36-39-45-47-50" at bounding box center [978, 296] width 369 height 62
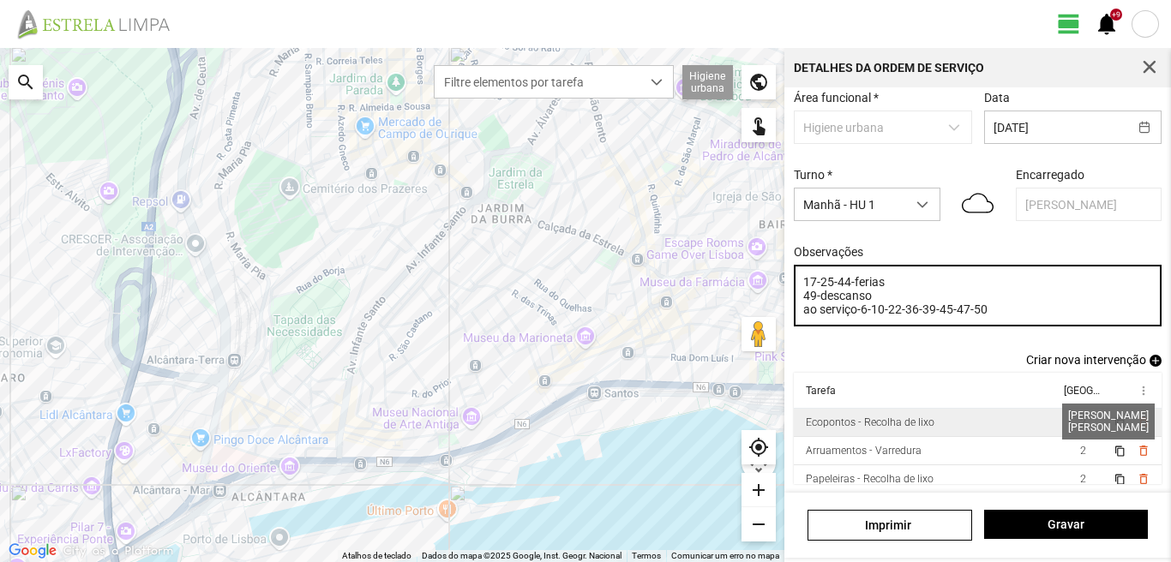
type textarea "17-25-44-ferias 49-descanso ao serviço-6-10-22-36-39-45-47-50"
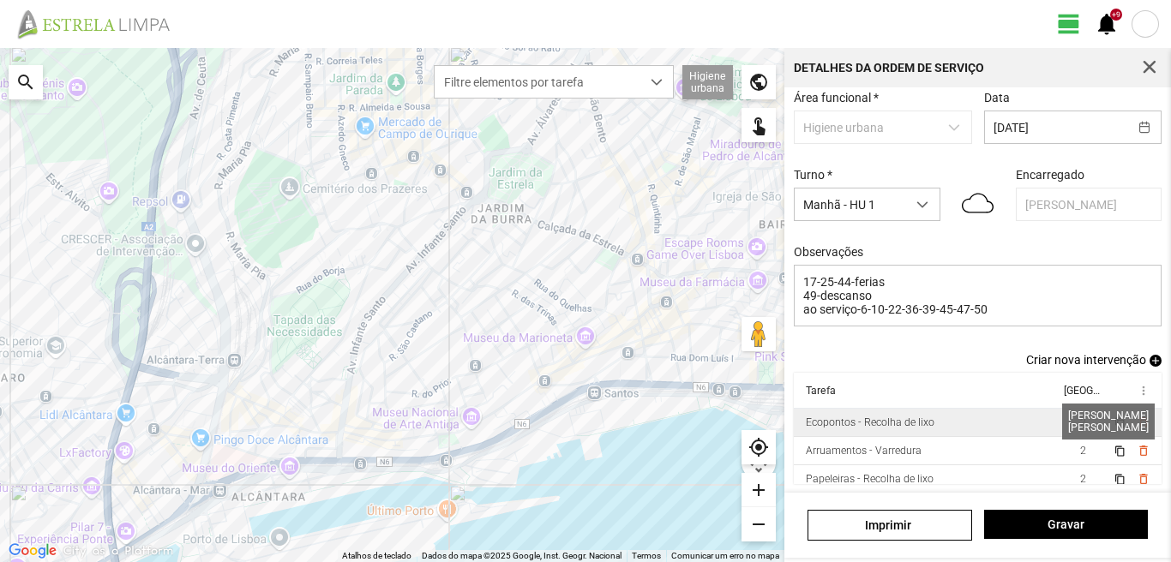
click at [1080, 425] on span "2" at bounding box center [1083, 423] width 6 height 12
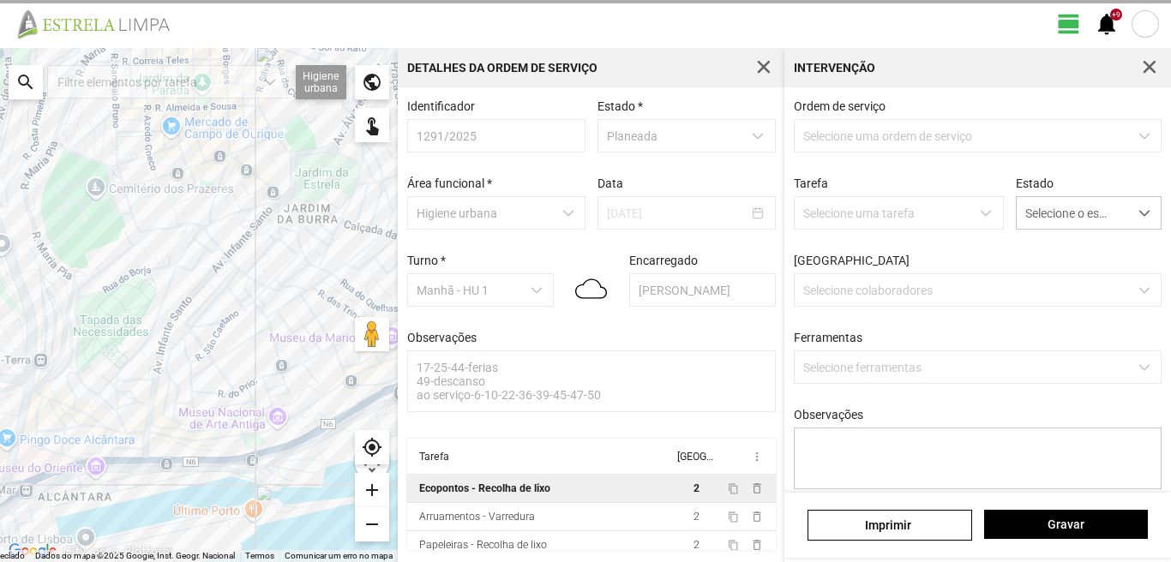
scroll to position [3, 0]
type textarea "serviço cordenado por [PERSON_NAME]"
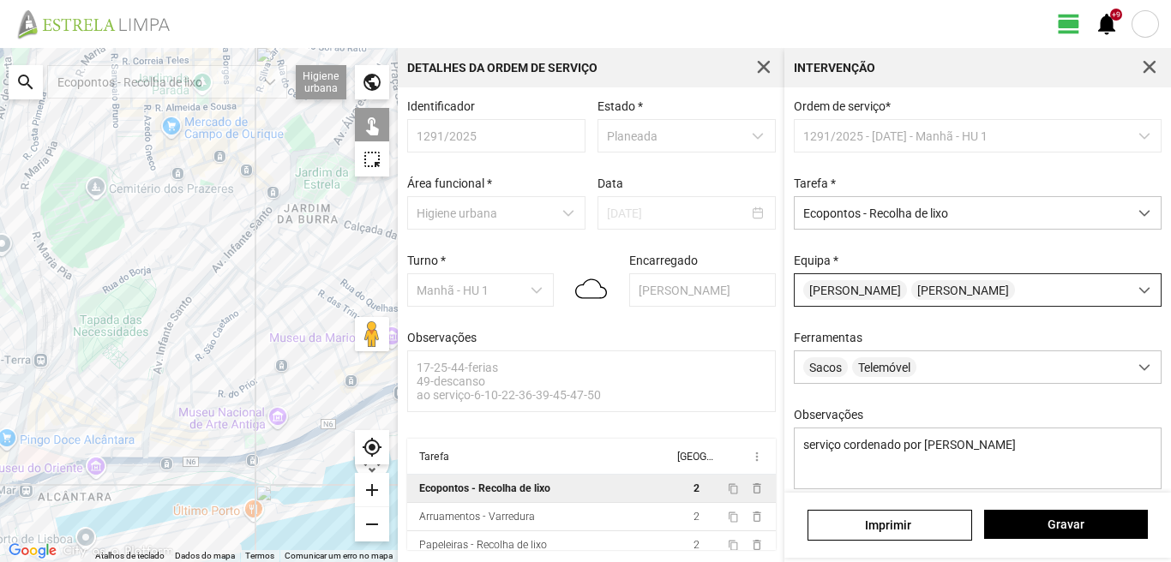
click at [870, 290] on span "[PERSON_NAME]" at bounding box center [855, 290] width 104 height 20
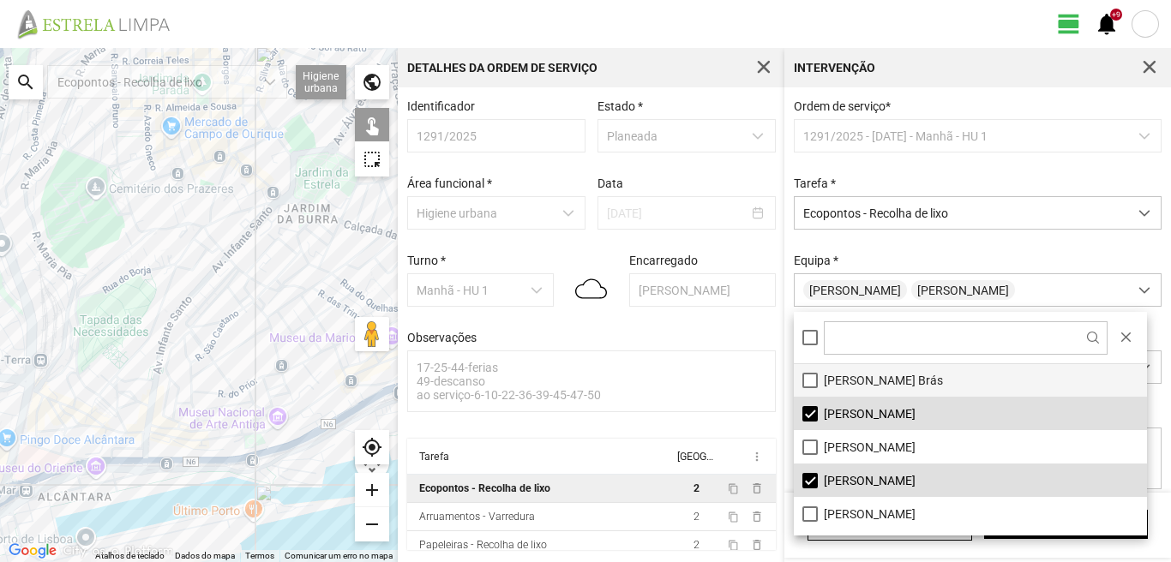
scroll to position [171, 0]
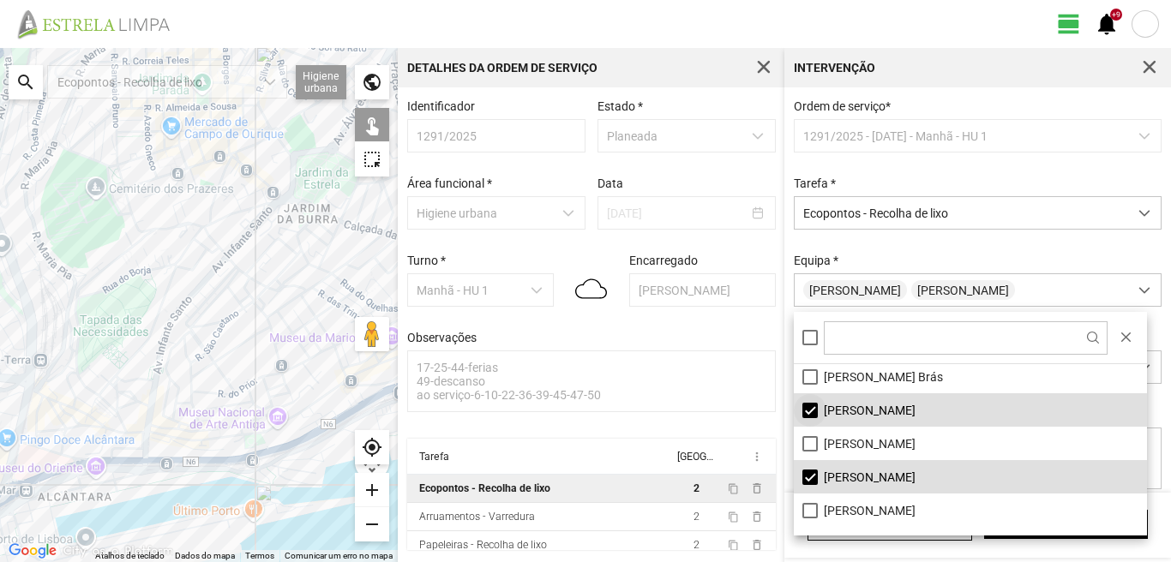
click at [809, 409] on li "[PERSON_NAME]" at bounding box center [970, 409] width 353 height 33
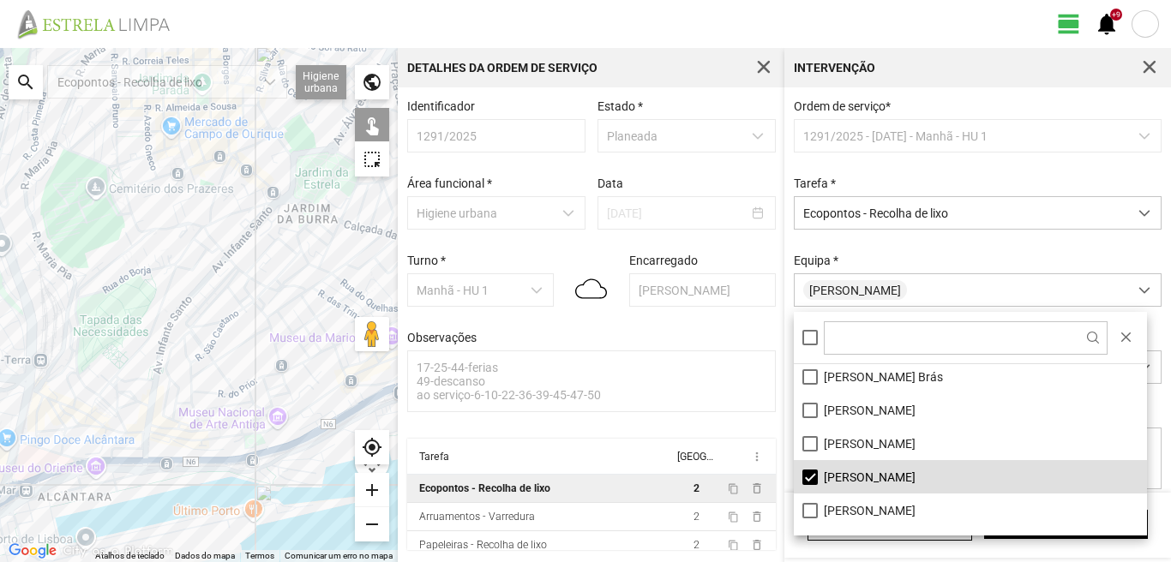
click at [302, 294] on div at bounding box center [199, 305] width 398 height 514
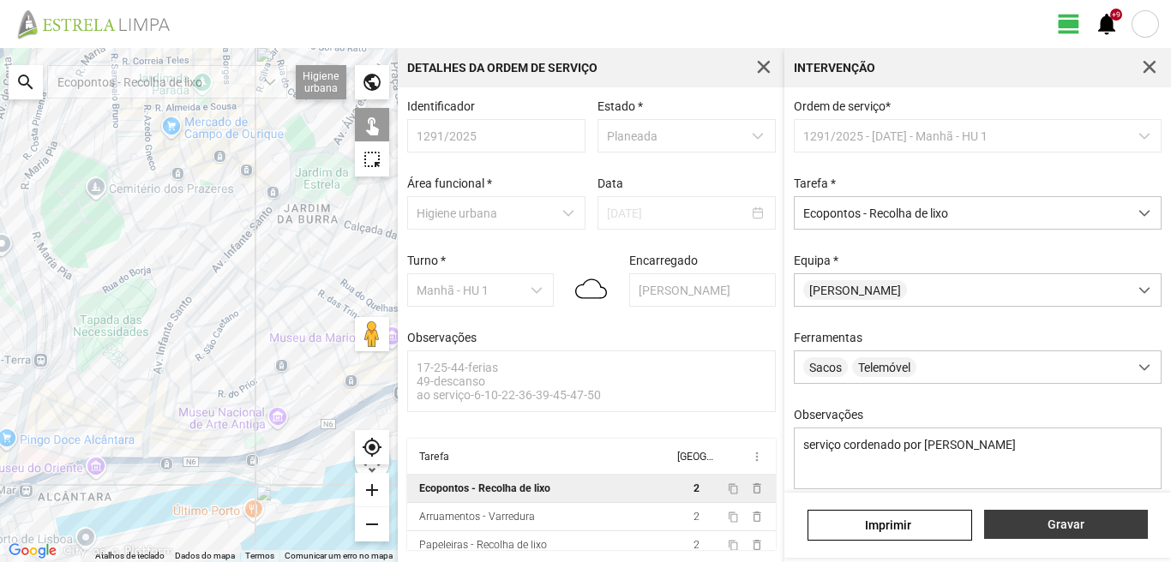
click at [1058, 523] on span "Gravar" at bounding box center [1065, 525] width 146 height 14
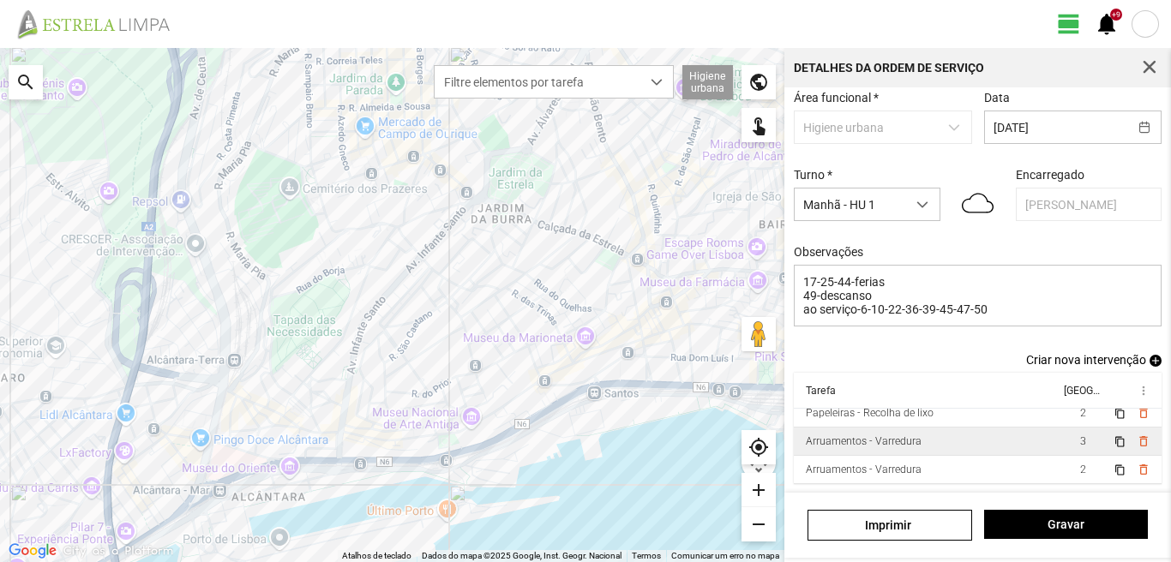
scroll to position [93, 0]
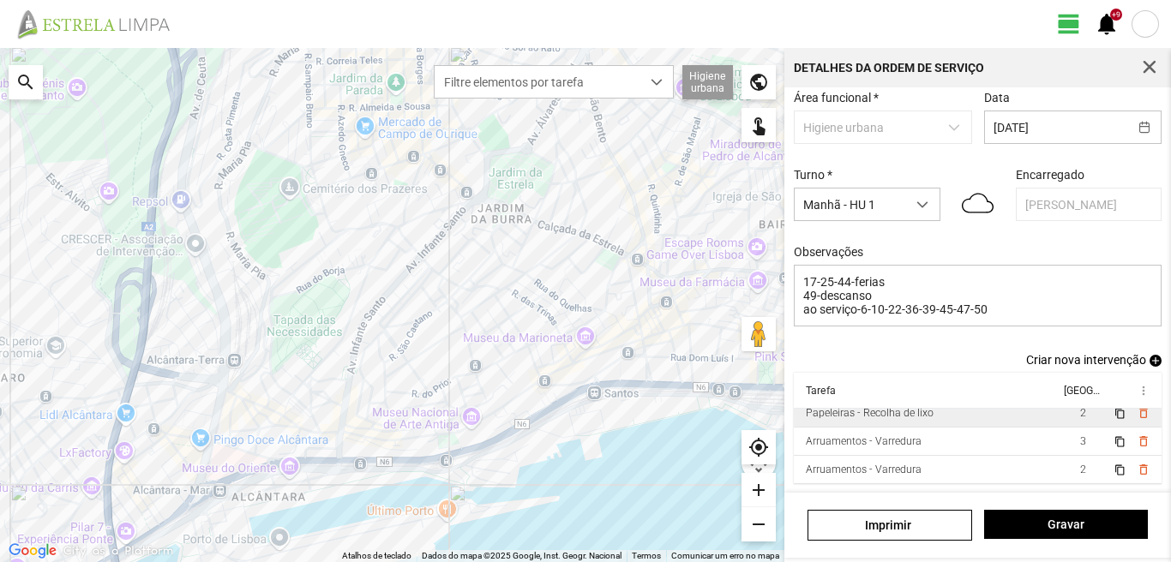
click at [1029, 410] on td "Papeleiras - Recolha de lixo" at bounding box center [927, 413] width 266 height 28
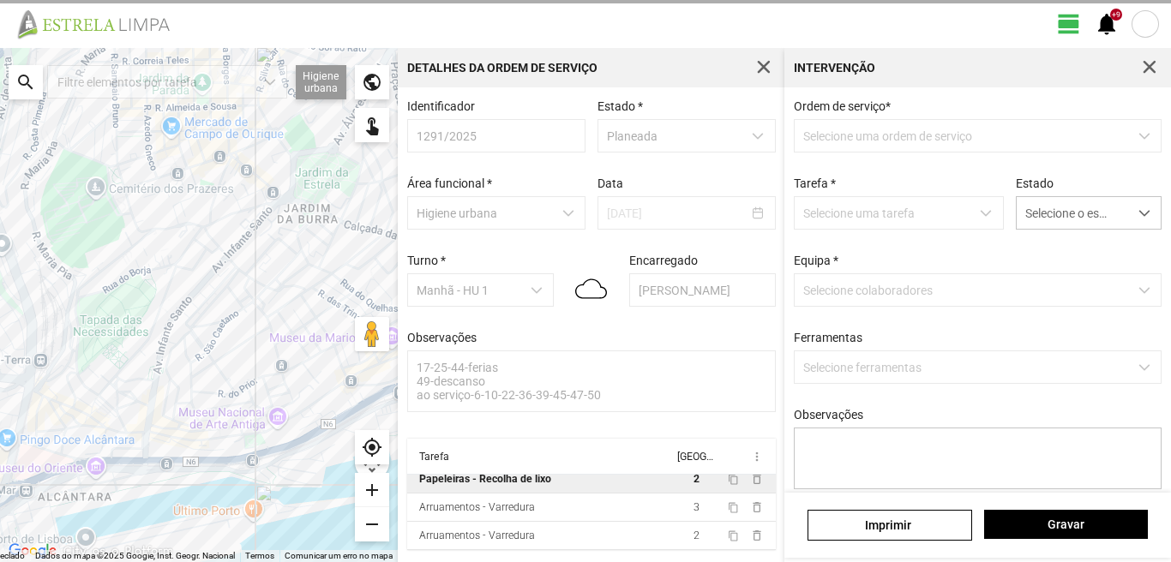
type textarea "serviço cosdenado por [PERSON_NAME]"
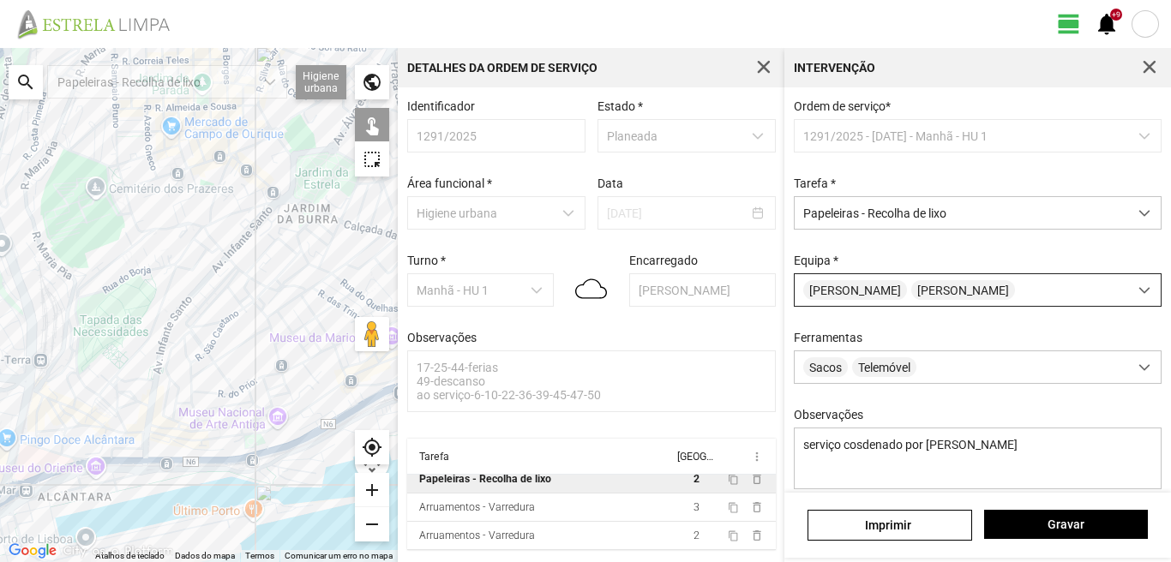
click at [871, 295] on span "[PERSON_NAME]" at bounding box center [855, 290] width 104 height 20
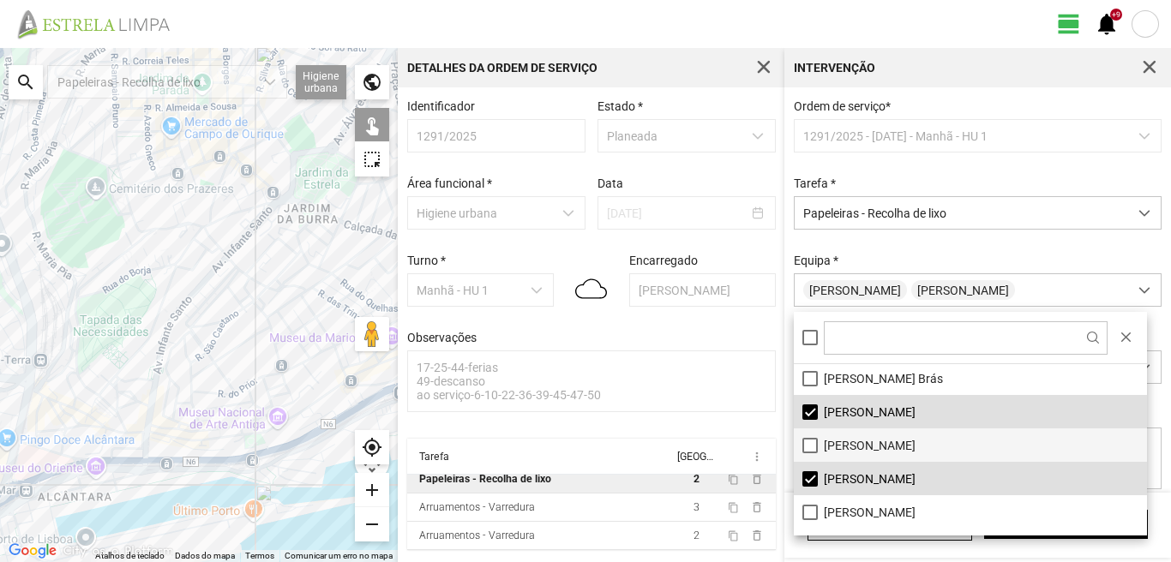
scroll to position [171, 0]
click at [813, 404] on li "[PERSON_NAME]" at bounding box center [970, 409] width 353 height 33
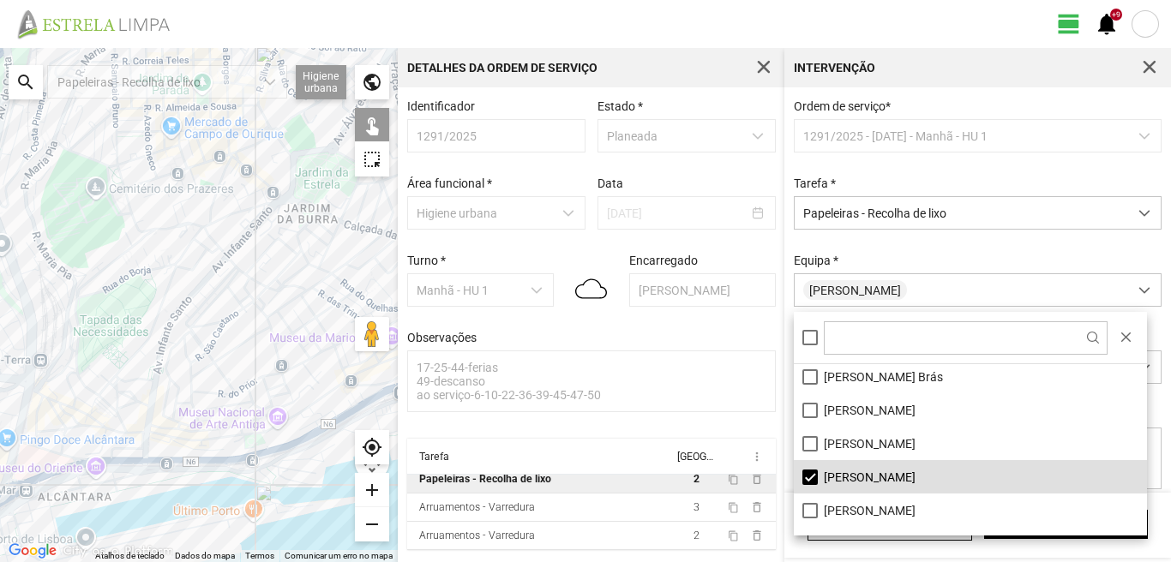
click at [351, 259] on div at bounding box center [199, 305] width 398 height 514
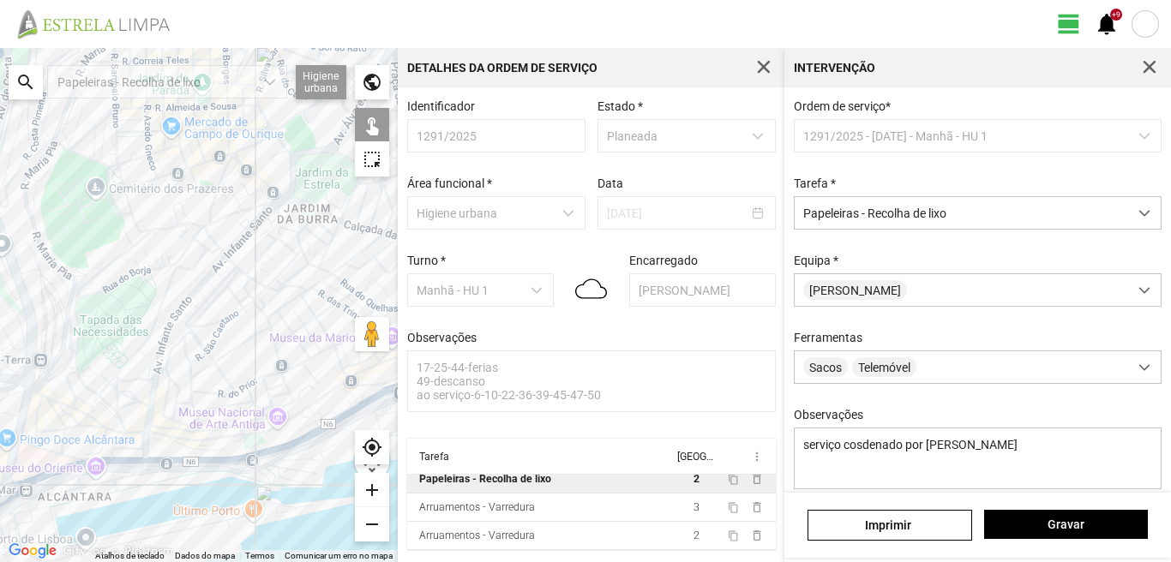
click at [352, 259] on div at bounding box center [199, 305] width 398 height 514
click at [351, 267] on div at bounding box center [199, 305] width 398 height 514
click at [1088, 524] on span "Gravar" at bounding box center [1065, 525] width 146 height 14
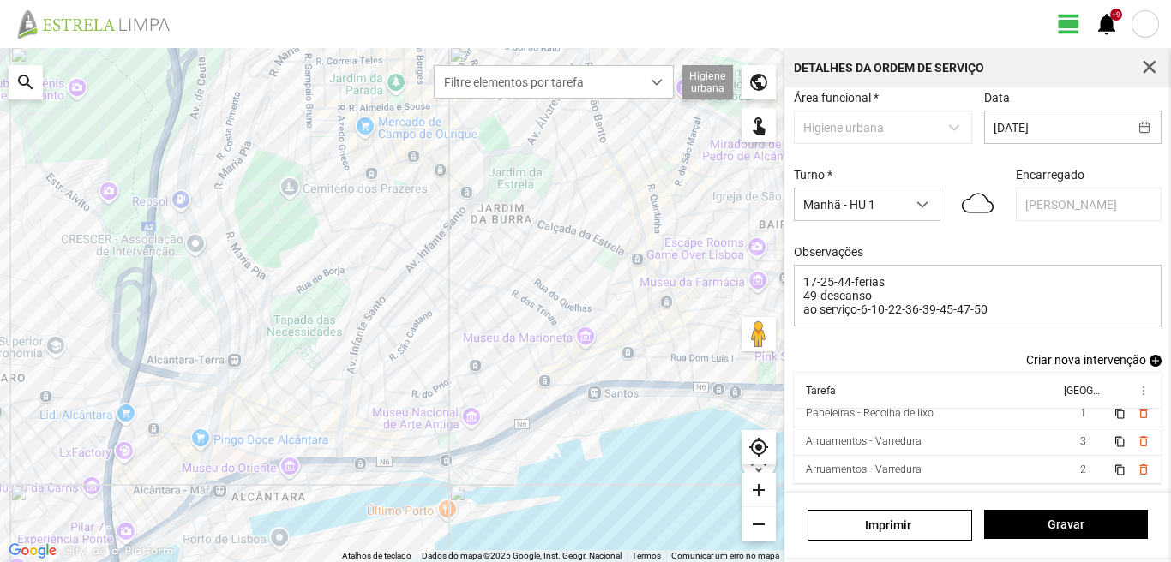
scroll to position [93, 0]
click at [1058, 414] on td "1" at bounding box center [1082, 413] width 48 height 28
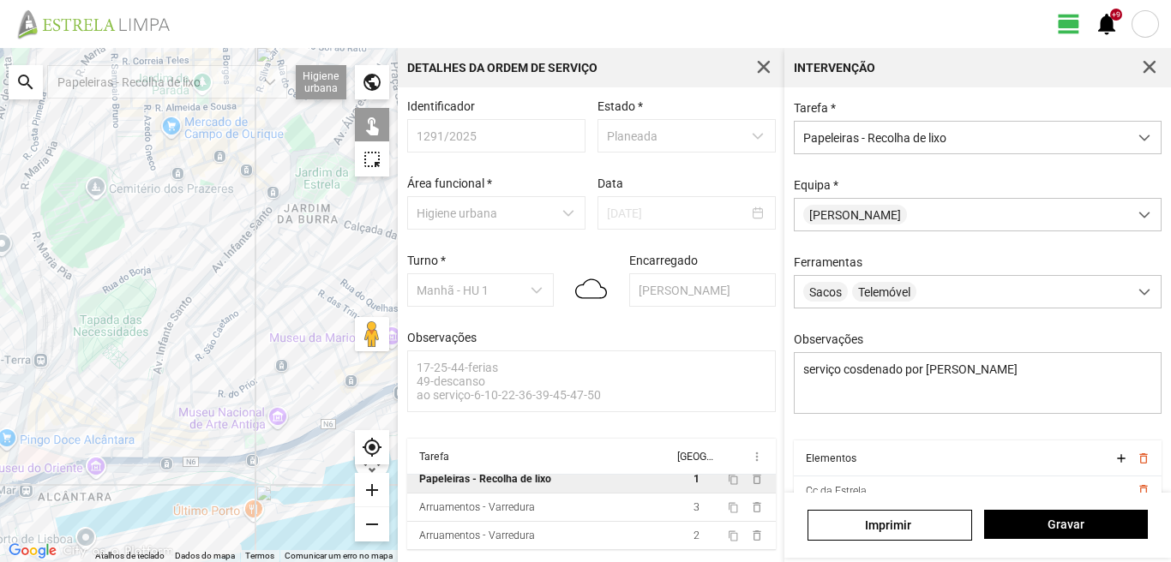
scroll to position [152, 0]
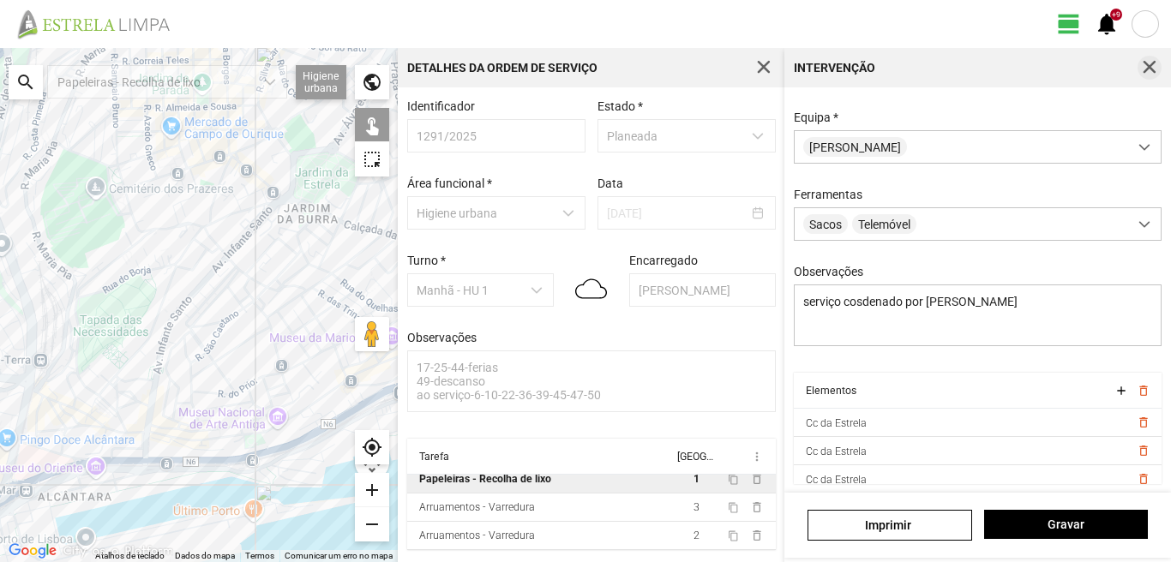
click at [1151, 63] on span "button" at bounding box center [1149, 67] width 15 height 15
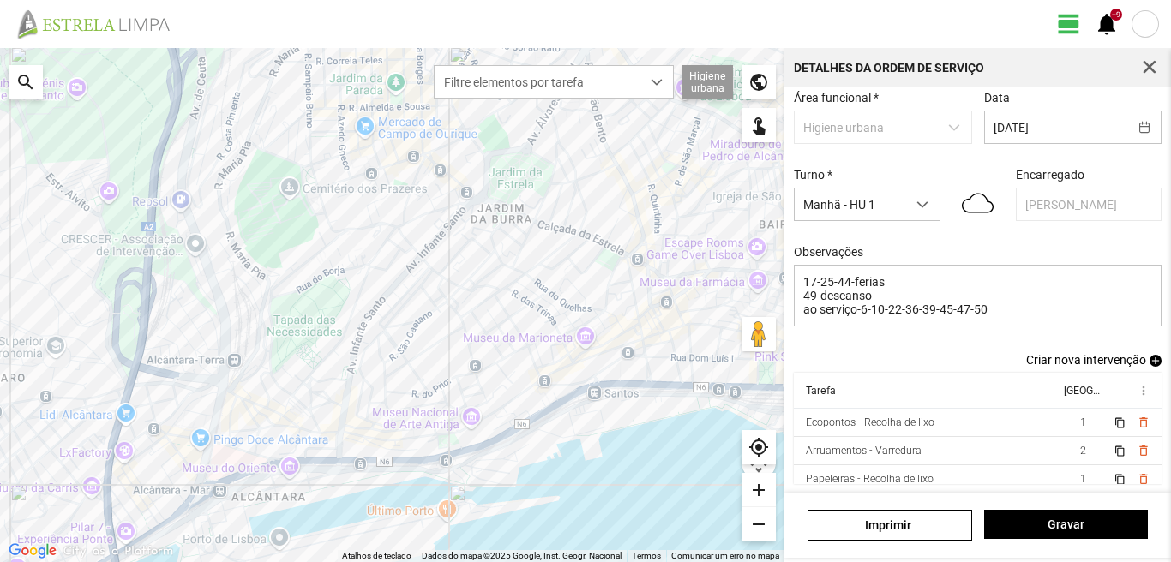
scroll to position [66, 0]
click at [1057, 409] on th "[GEOGRAPHIC_DATA]" at bounding box center [1081, 391] width 48 height 36
click at [1058, 425] on td "1" at bounding box center [1082, 423] width 48 height 28
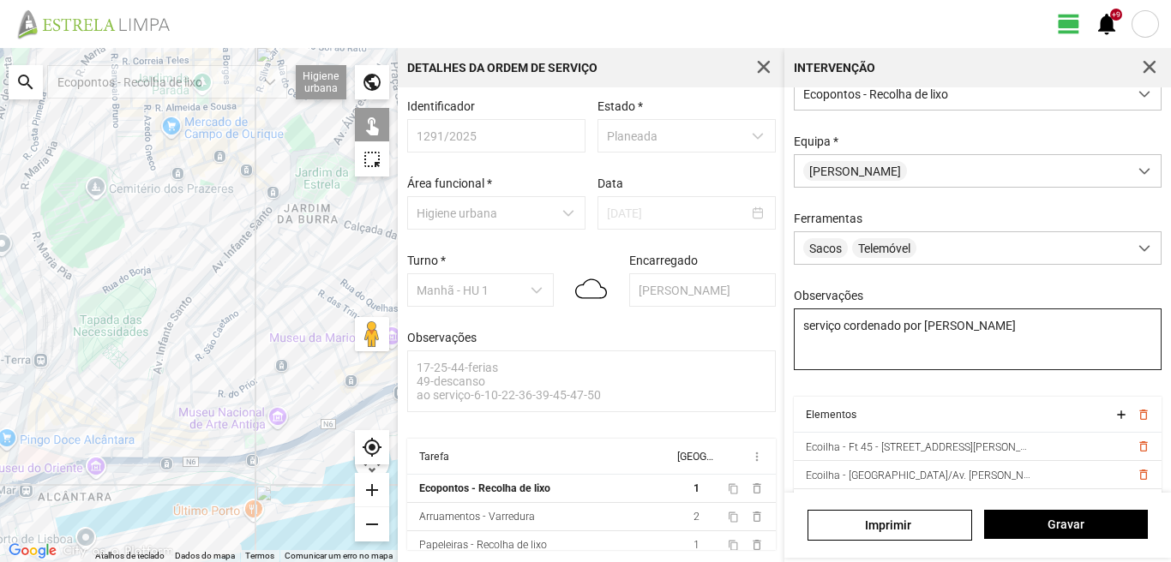
scroll to position [152, 0]
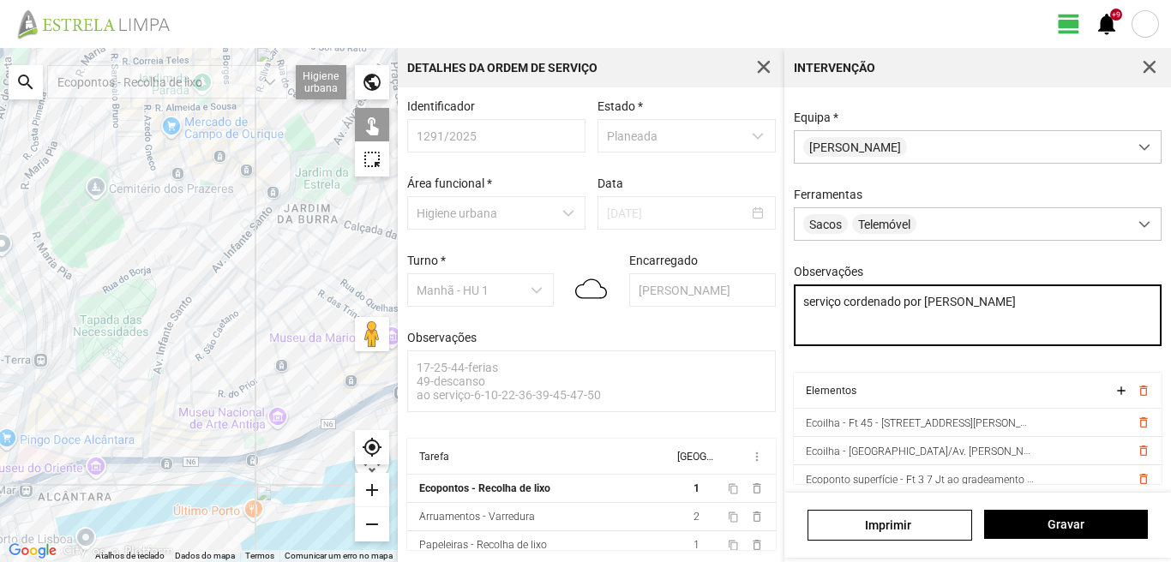
click at [801, 323] on textarea "serviço cordenado por [PERSON_NAME]" at bounding box center [978, 316] width 369 height 62
click at [1002, 306] on textarea "serviço cordenado por [PERSON_NAME]" at bounding box center [978, 316] width 369 height 62
type textarea "serviço cordenado por [PERSON_NAME] condutor-marco-ajudante-paulo"
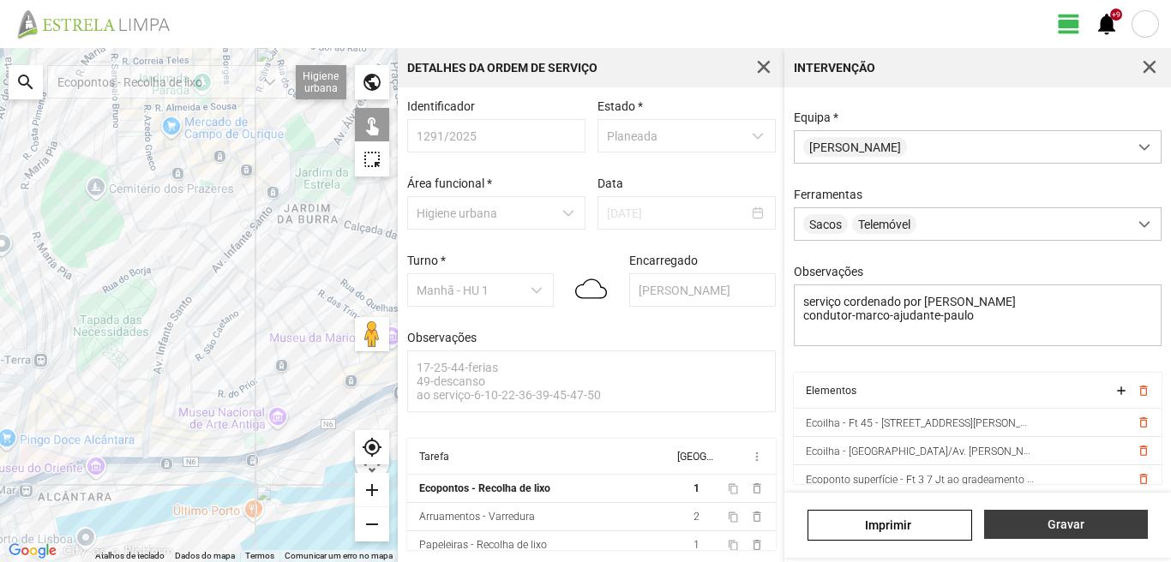
click at [1040, 519] on span "Gravar" at bounding box center [1065, 525] width 146 height 14
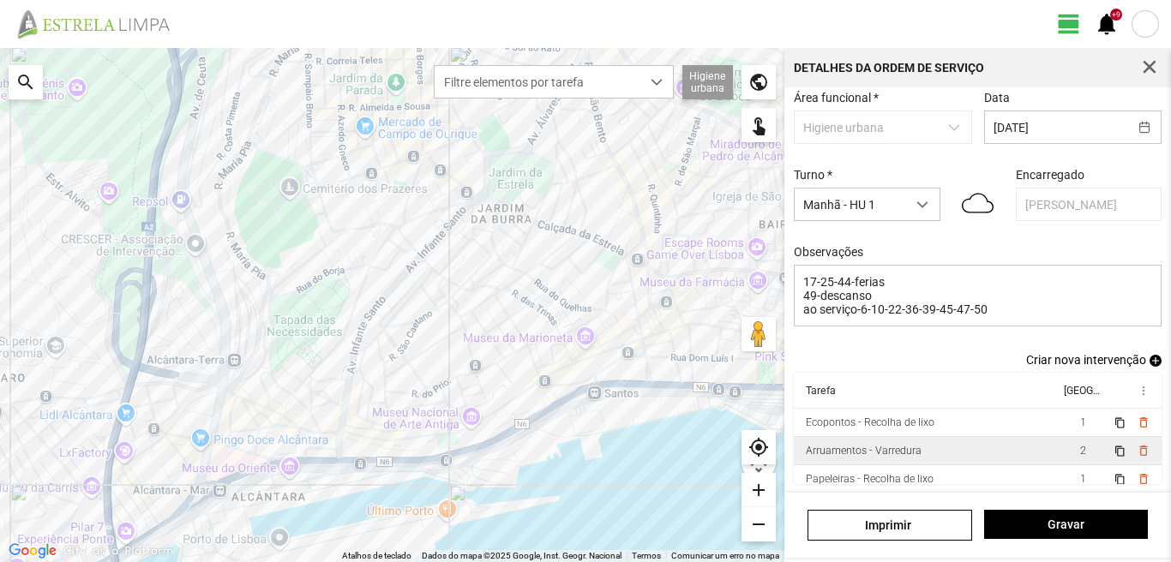
scroll to position [8, 0]
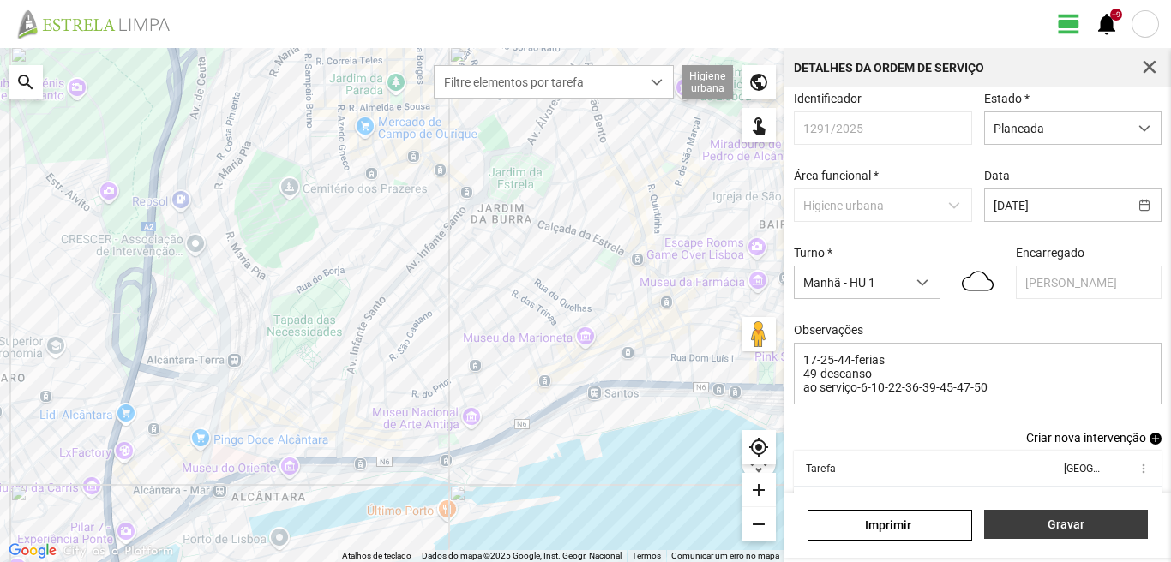
click at [1052, 514] on button "Gravar" at bounding box center [1066, 524] width 164 height 29
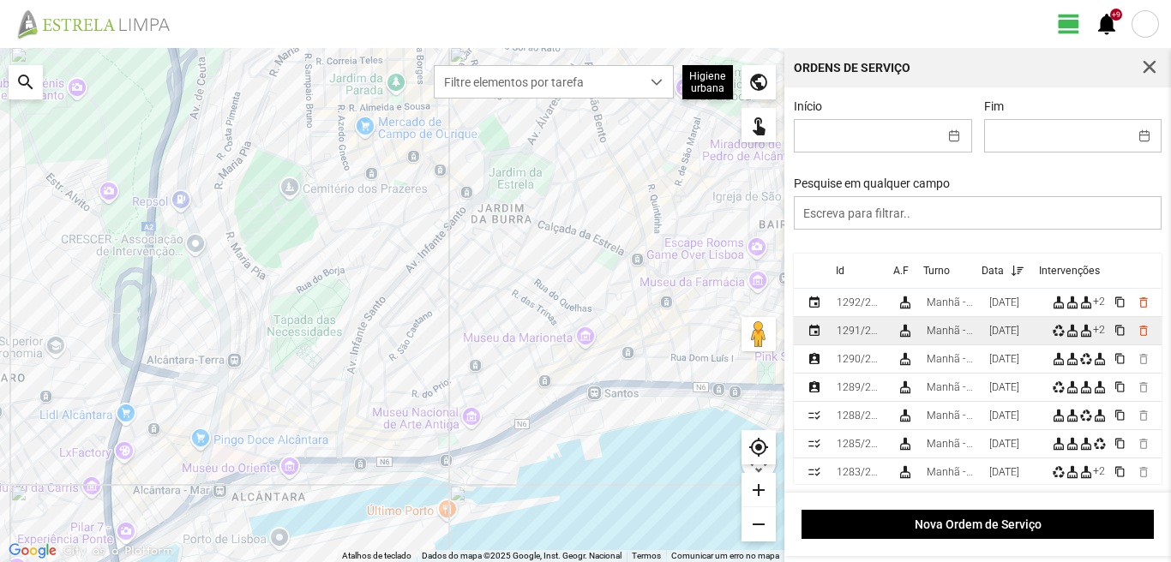
click at [1006, 337] on div "[DATE]" at bounding box center [1004, 331] width 30 height 12
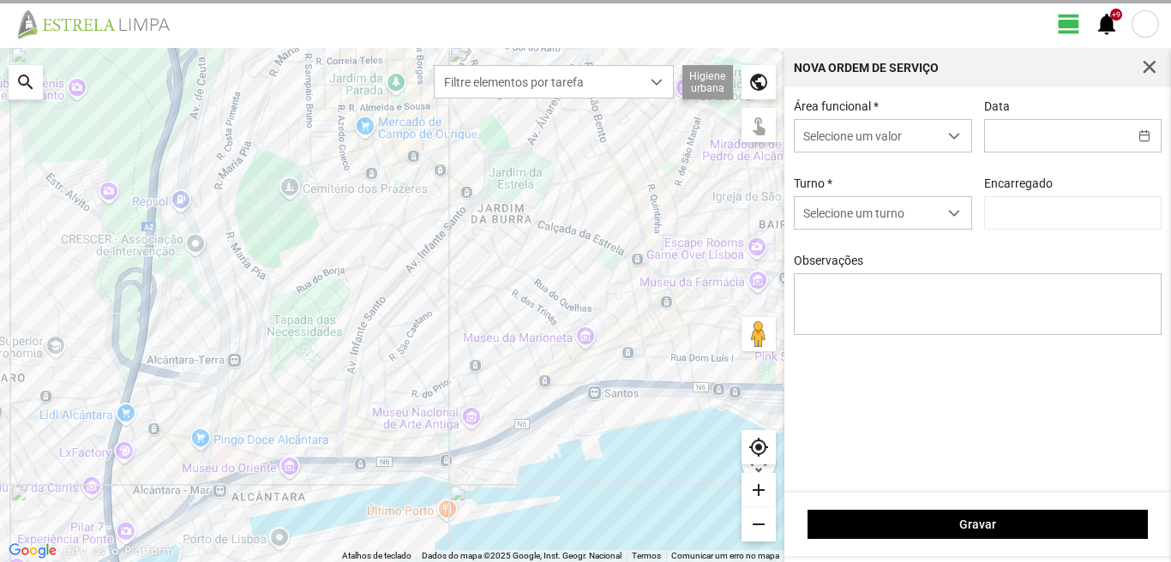
type input "[DATE]"
type textarea "17-25-44-ferias 49-descanso ao serviço-6-10-22-36-39-45-47-50"
type input "[PERSON_NAME]"
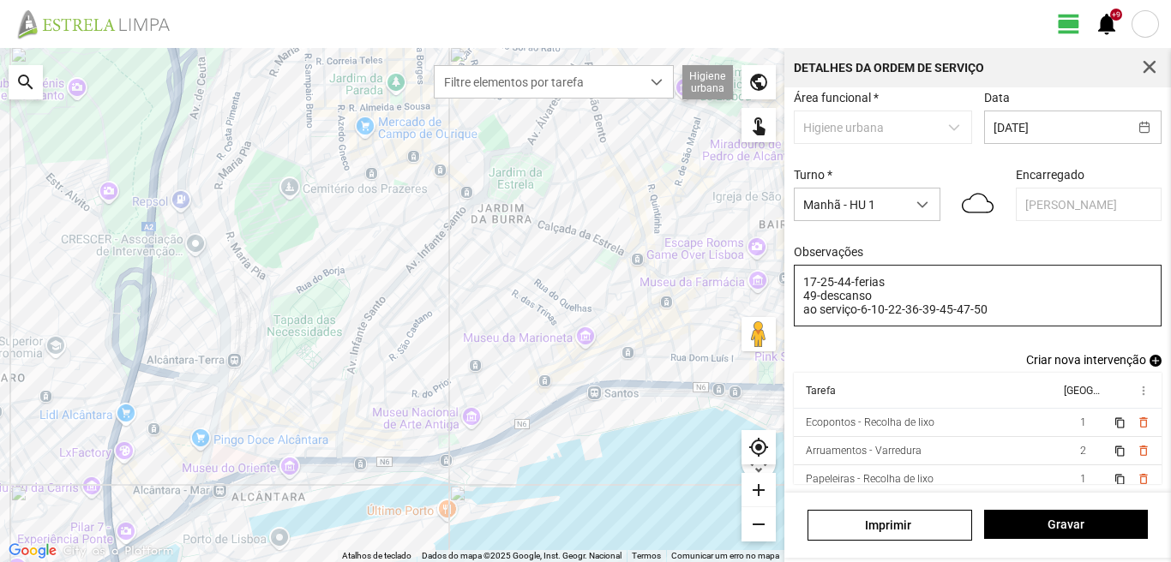
scroll to position [8, 0]
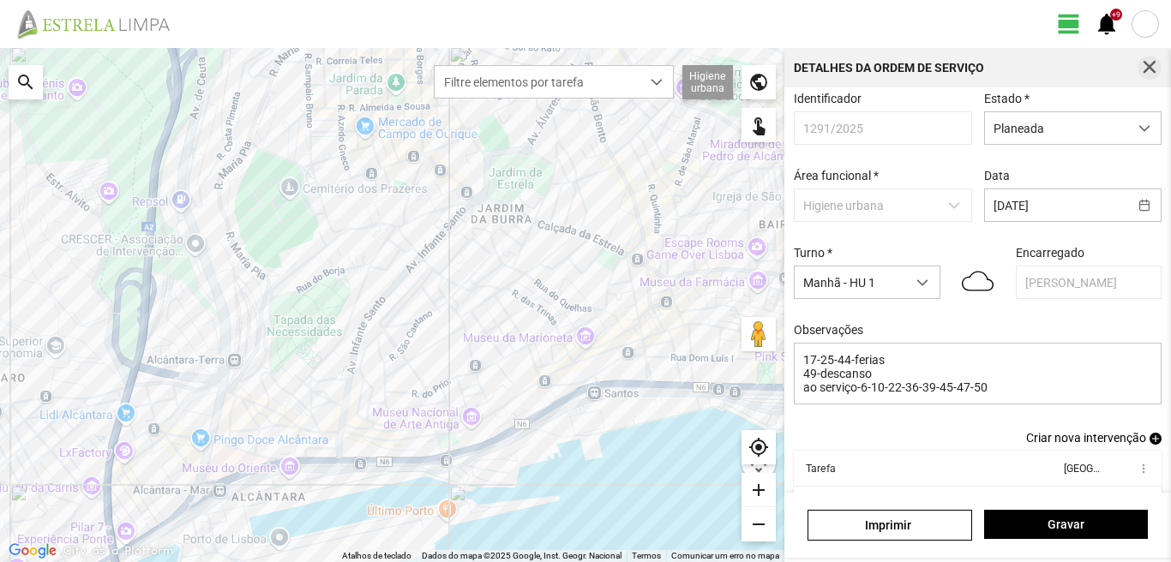
click at [1145, 69] on span "button" at bounding box center [1149, 67] width 15 height 15
